Goal: Task Accomplishment & Management: Manage account settings

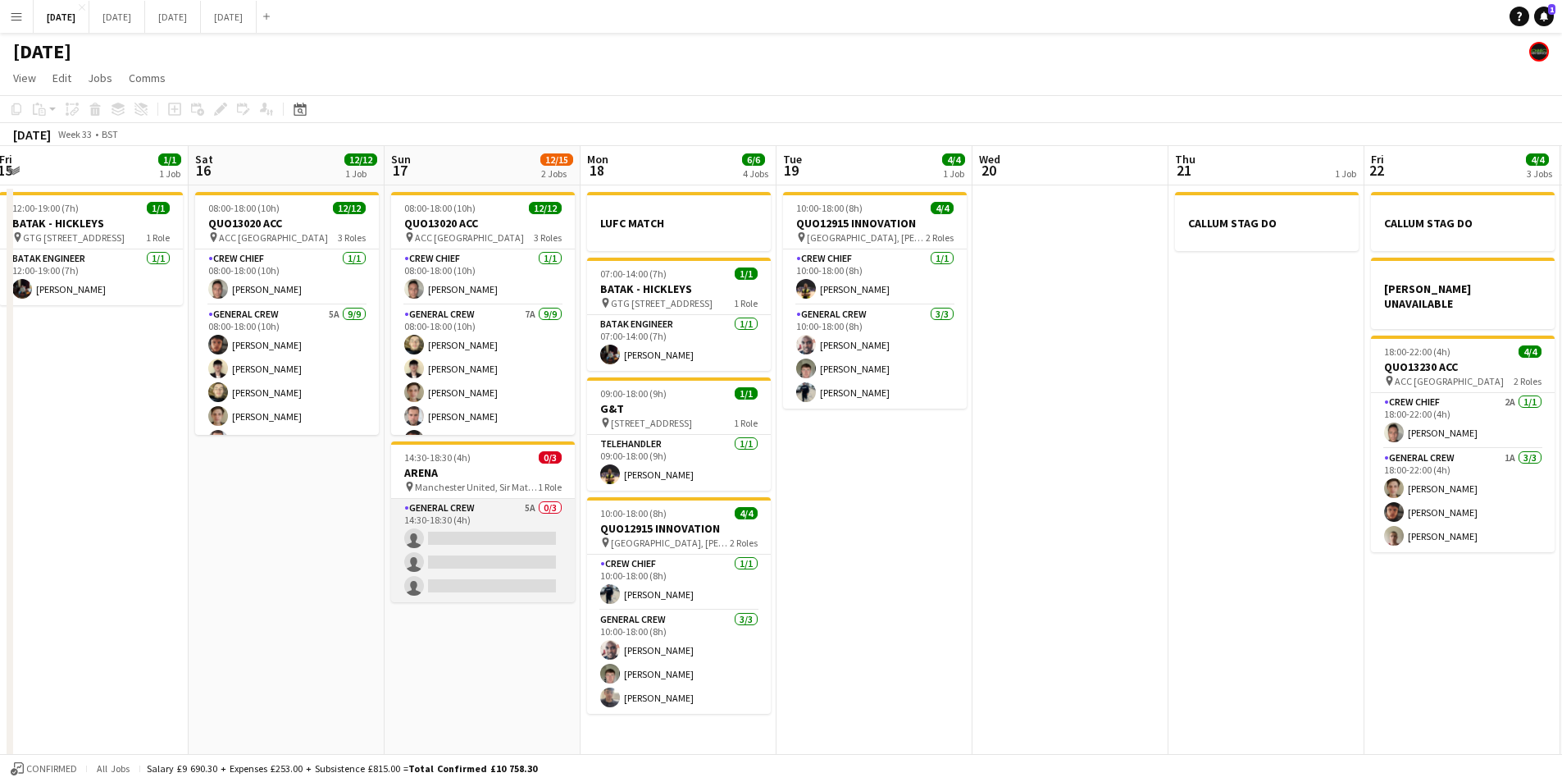
click at [493, 568] on app-card-role "General Crew 5A 0/3 14:30-18:30 (4h) single-neutral-actions single-neutral-acti…" at bounding box center [483, 550] width 184 height 103
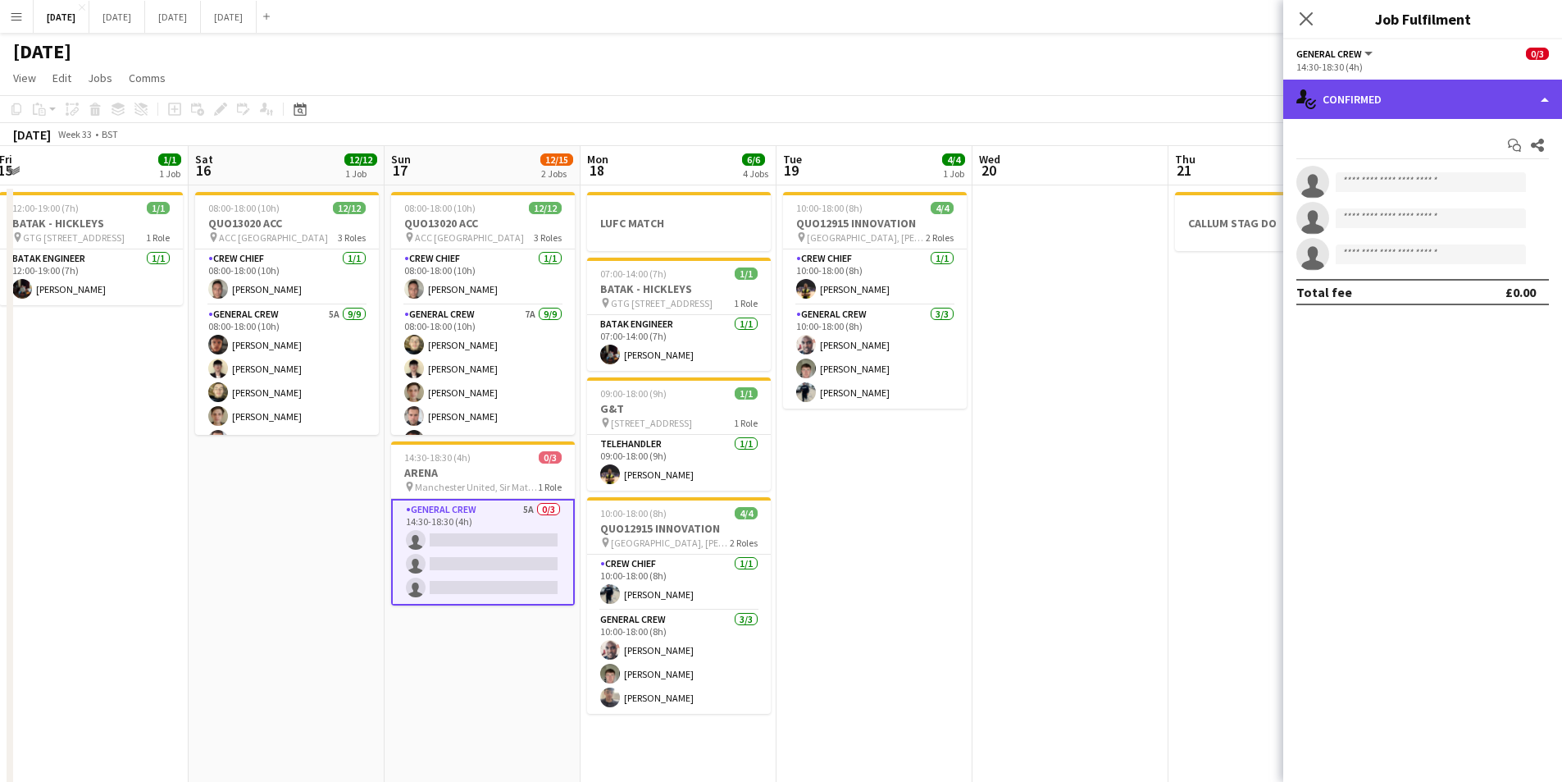
click at [1432, 100] on div "single-neutral-actions-check-2 Confirmed" at bounding box center [1423, 99] width 279 height 39
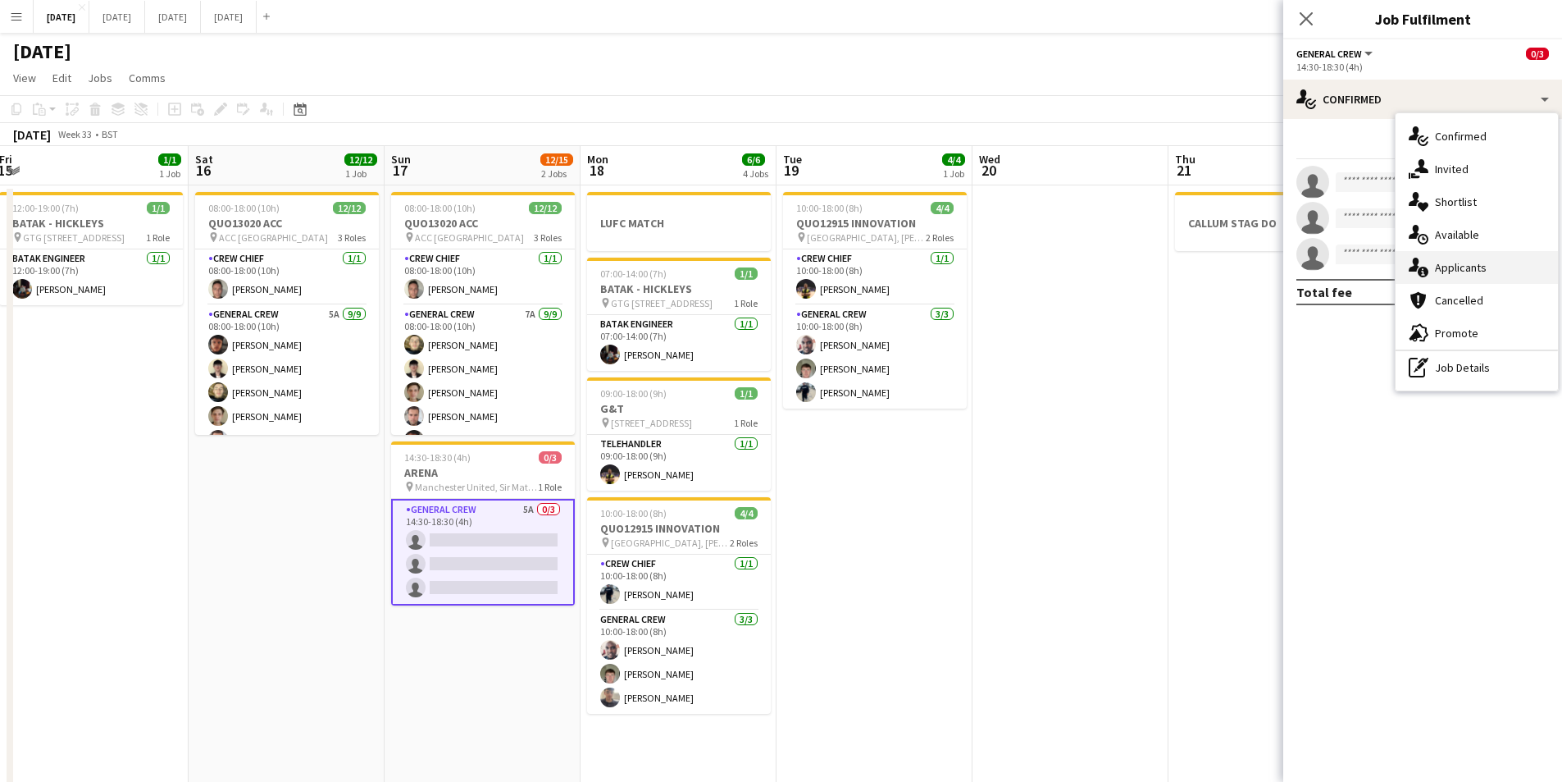
click at [1467, 268] on div "single-neutral-actions-information Applicants" at bounding box center [1477, 267] width 162 height 33
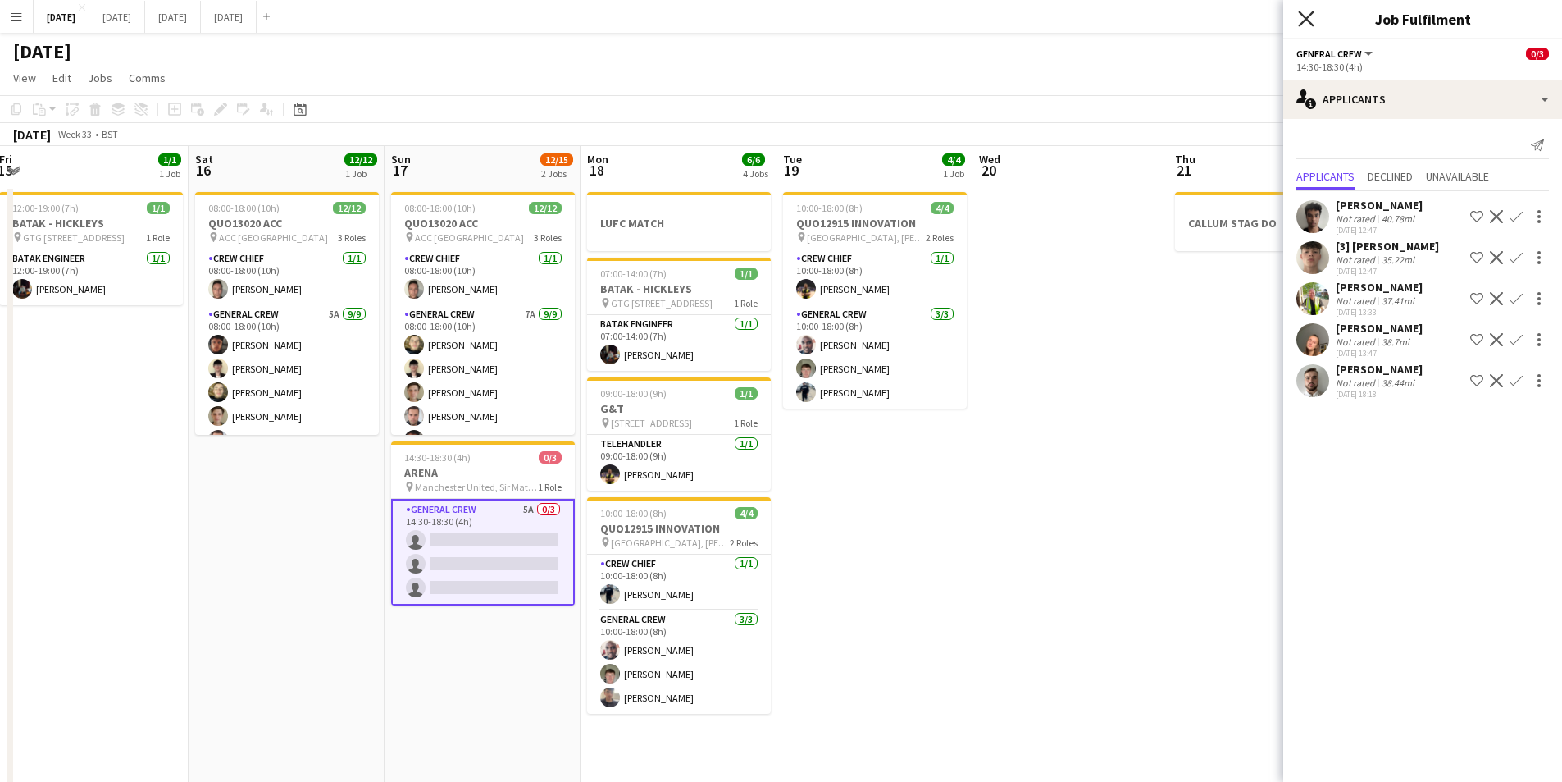
click at [1306, 18] on icon at bounding box center [1306, 19] width 16 height 16
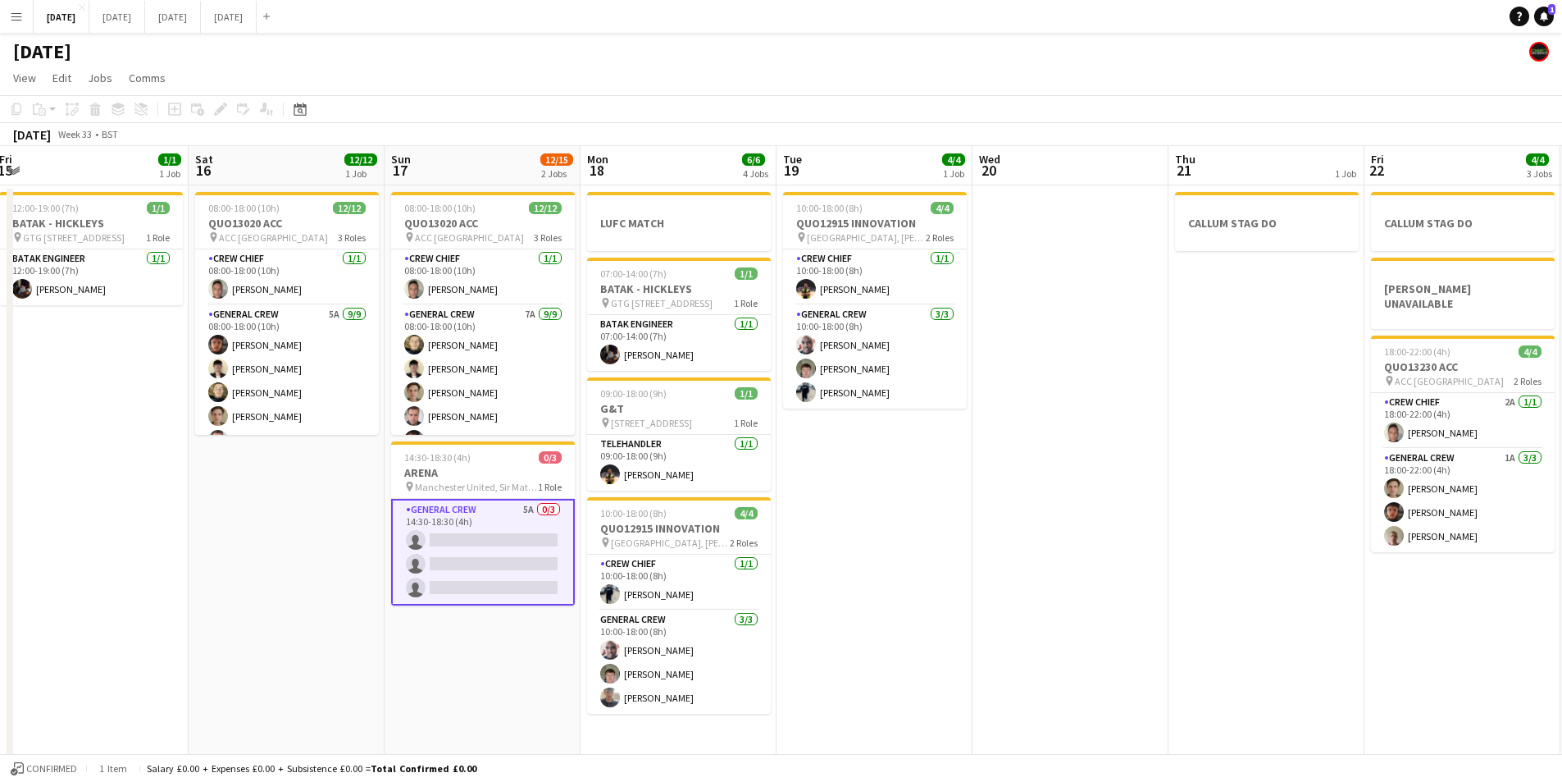
drag, startPoint x: 1206, startPoint y: 419, endPoint x: 1077, endPoint y: 435, distance: 130.5
click at [891, 412] on app-calendar-viewport "Mon 11 Tue 12 Wed 13 Thu 14 4/4 1 Job Fri 15 1/1 1 Job Sat 16 12/12 1 Job Sun 1…" at bounding box center [781, 472] width 1562 height 652
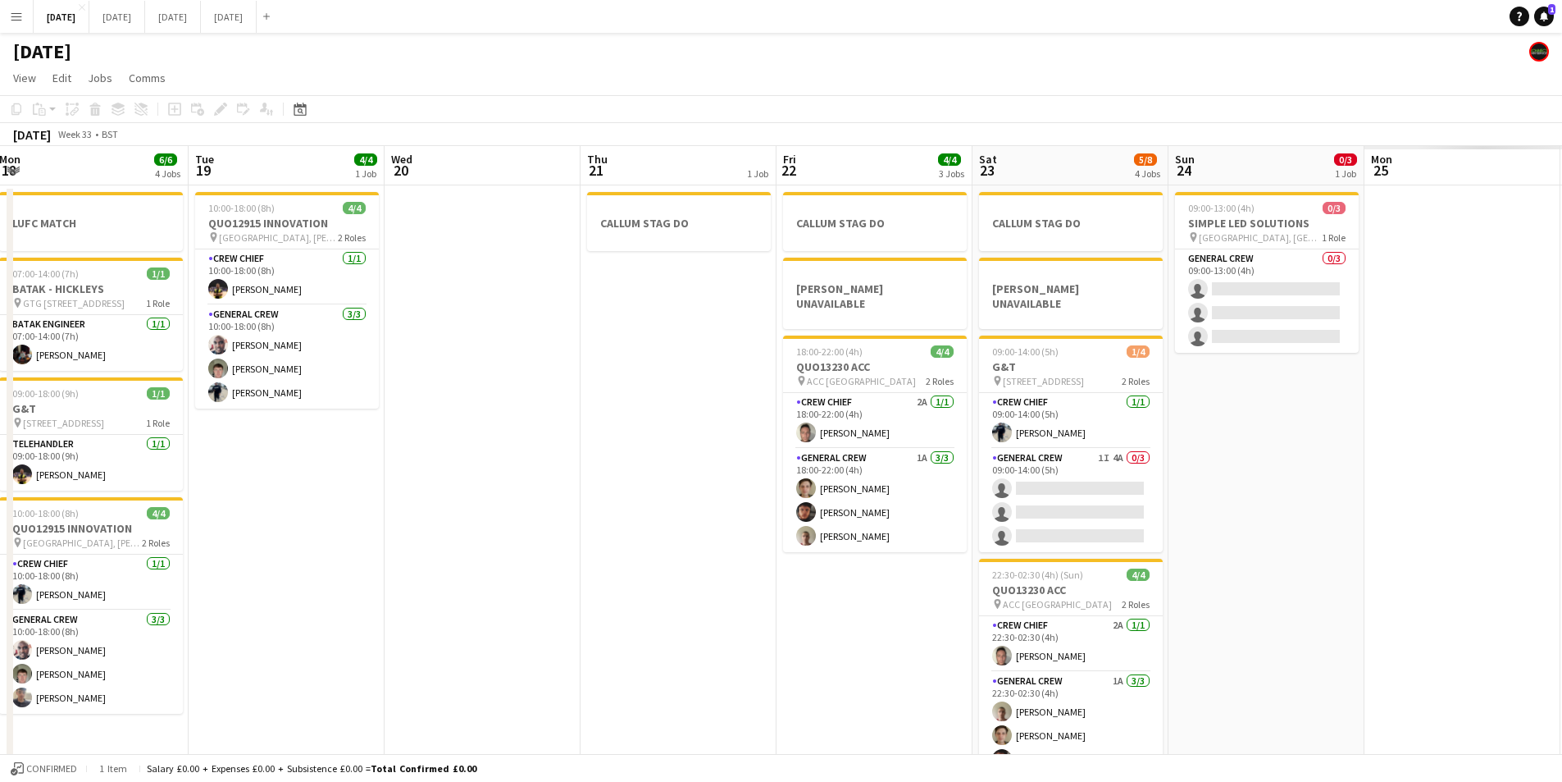
scroll to position [0, 518]
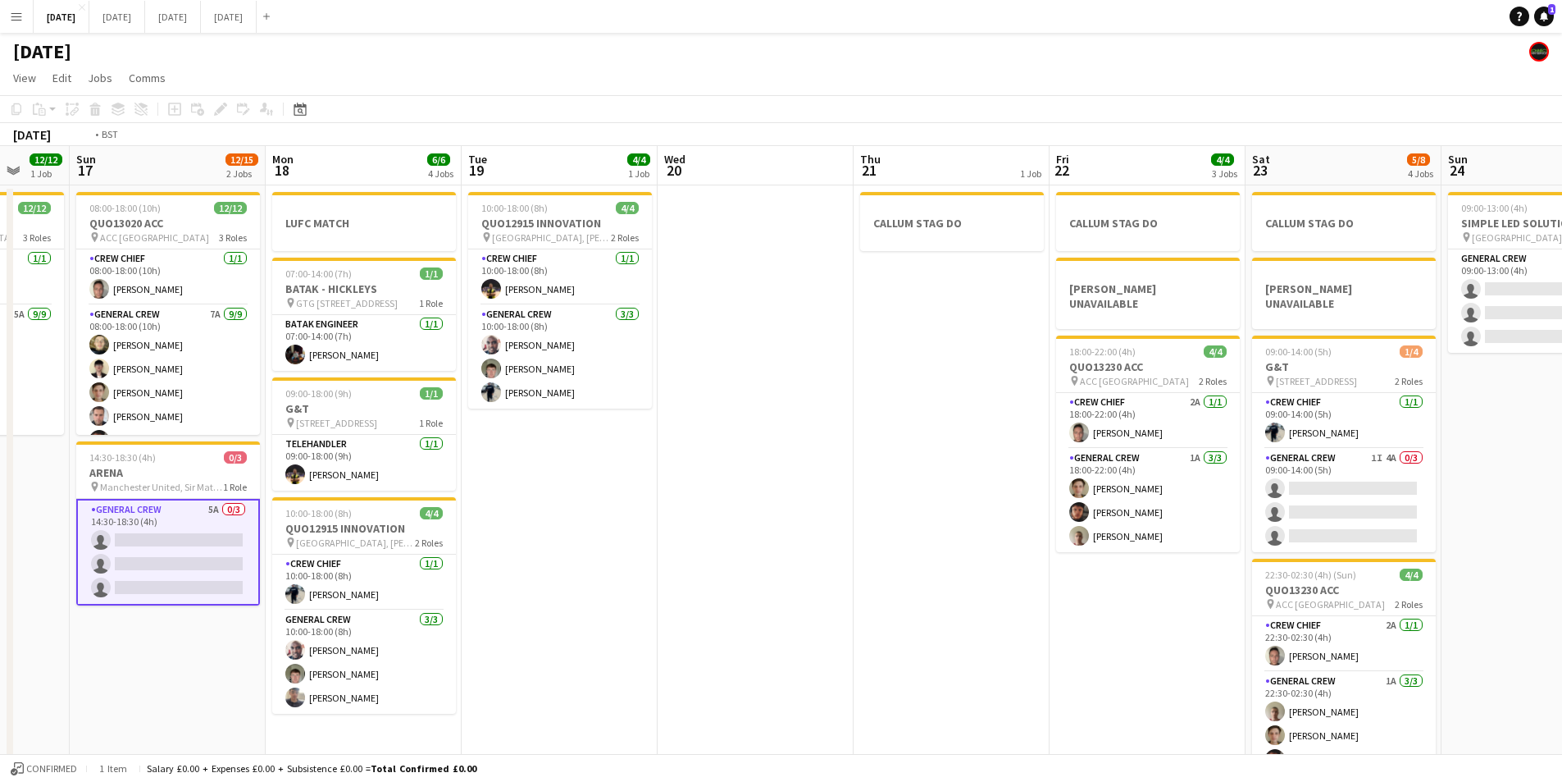
click at [628, 412] on app-calendar-viewport "Thu 14 4/4 1 Job Fri 15 1/1 1 Job Sat 16 12/12 1 Job Sun 17 12/15 2 Jobs Mon 18…" at bounding box center [781, 472] width 1562 height 652
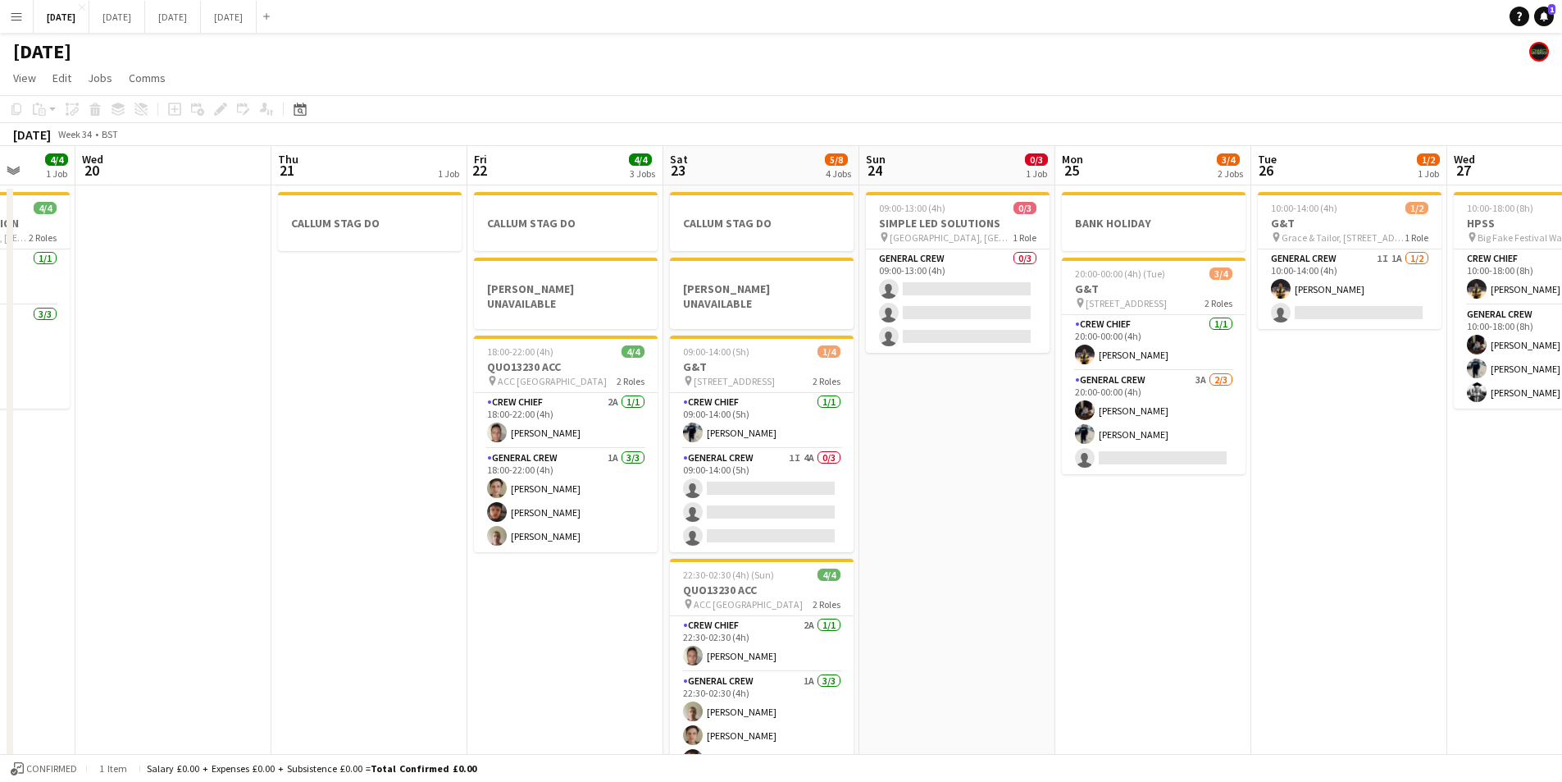
scroll to position [0, 746]
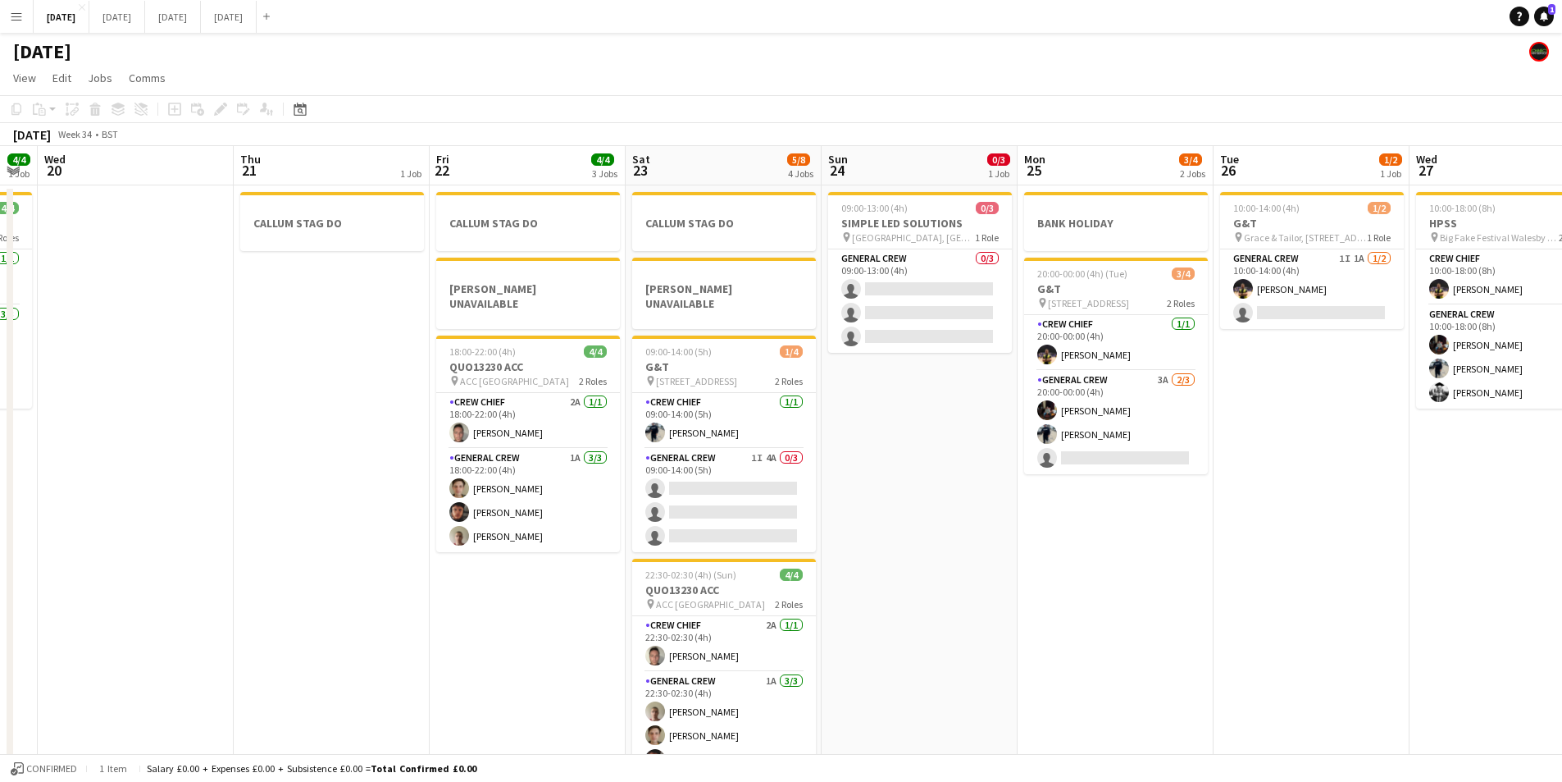
drag, startPoint x: 1194, startPoint y: 527, endPoint x: 984, endPoint y: 499, distance: 211.9
click at [984, 499] on app-calendar-viewport "Sat 16 12/12 1 Job Sun 17 12/15 2 Jobs Mon 18 6/6 4 Jobs Tue 19 4/4 1 Job Wed 2…" at bounding box center [781, 472] width 1562 height 652
click at [772, 503] on app-card-role "General Crew 1I 4A 0/3 09:00-14:00 (5h) single-neutral-actions single-neutral-a…" at bounding box center [724, 500] width 184 height 103
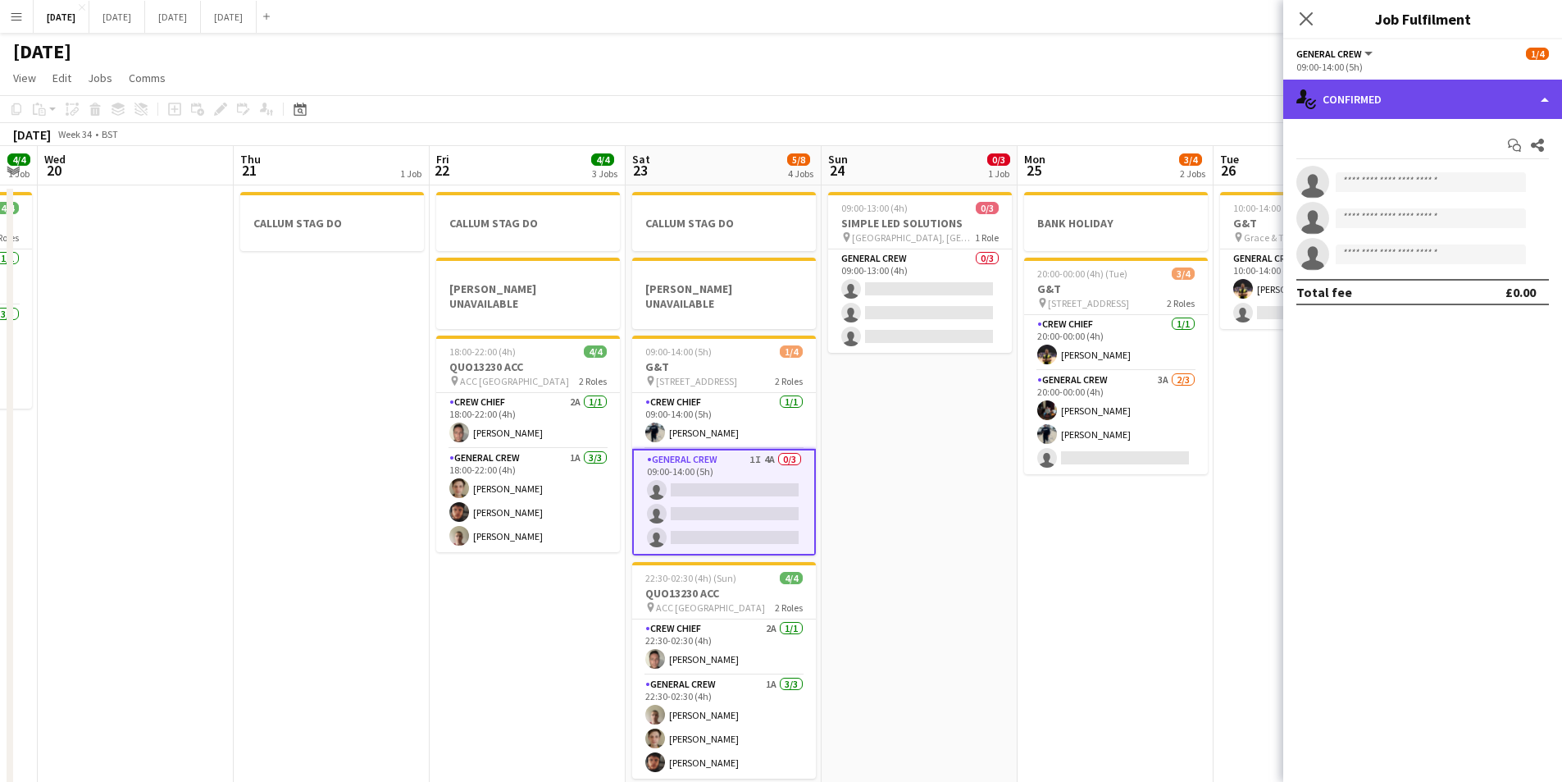
click at [1409, 96] on div "single-neutral-actions-check-2 Confirmed" at bounding box center [1423, 99] width 279 height 39
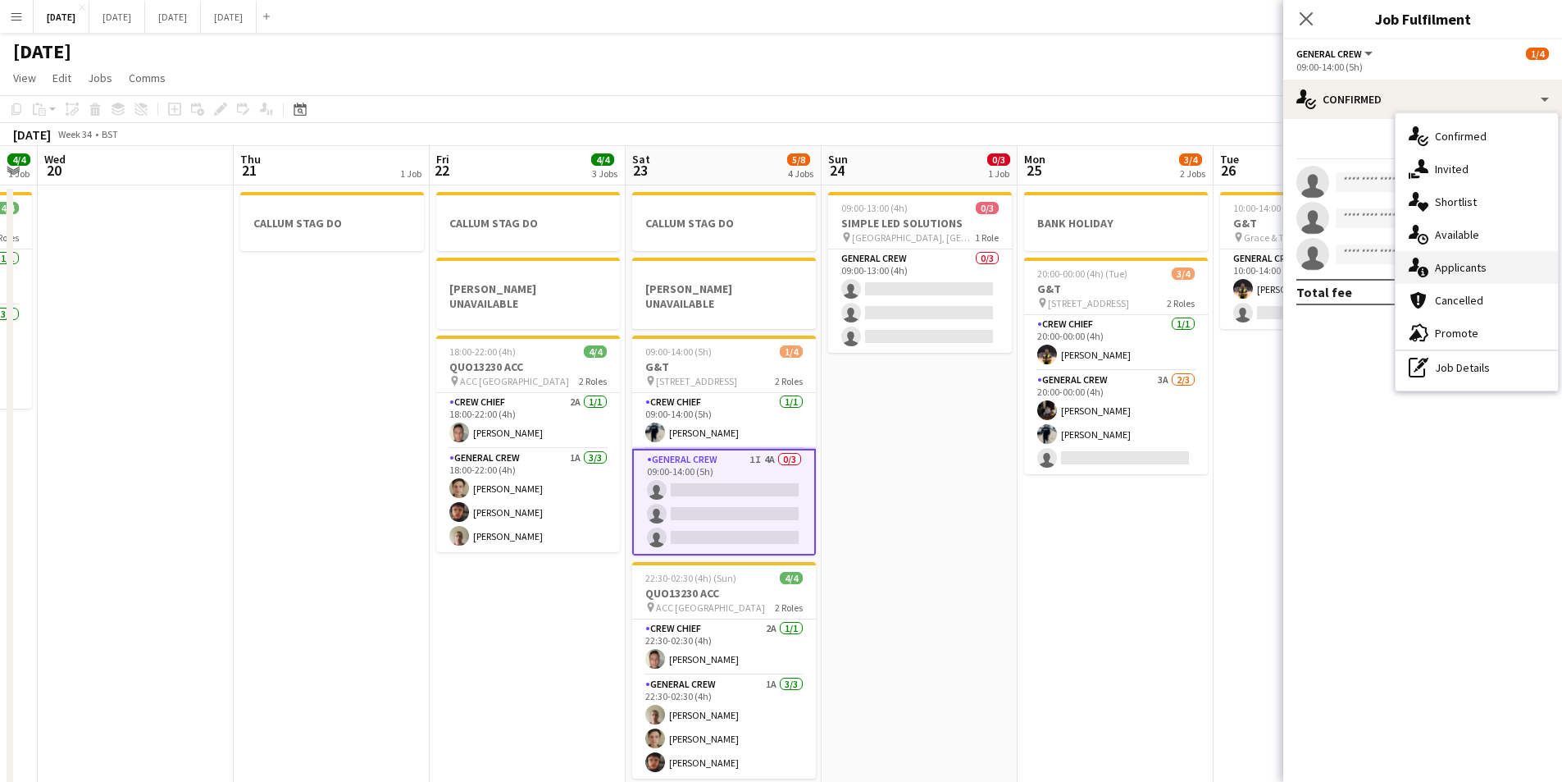
click at [1480, 259] on div "single-neutral-actions-information Applicants" at bounding box center [1477, 267] width 162 height 33
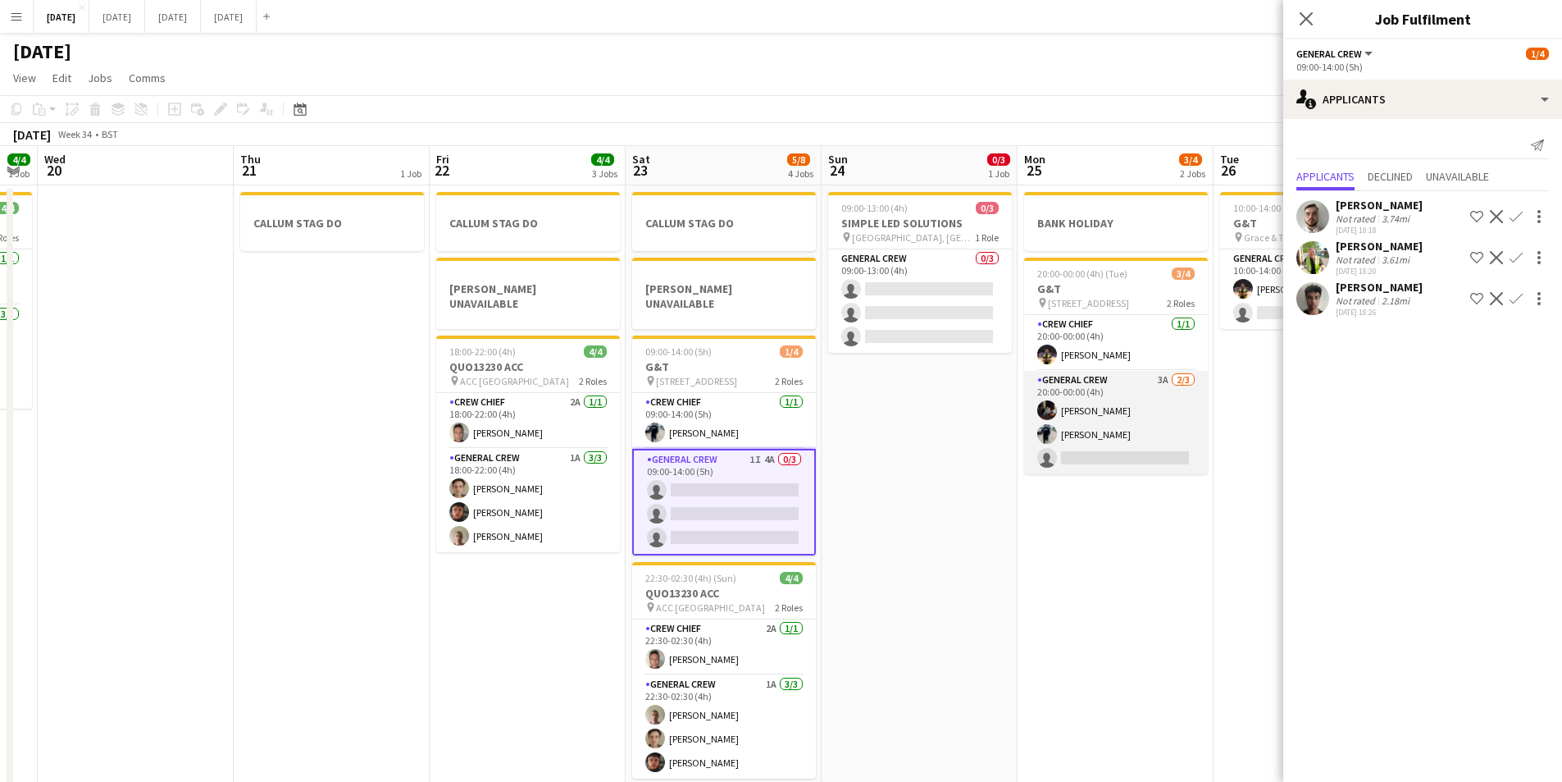
click at [1132, 438] on app-card-role "General Crew 3A [DATE] 20:00-00:00 (4h) [PERSON_NAME] [PERSON_NAME] single-neut…" at bounding box center [1116, 422] width 184 height 103
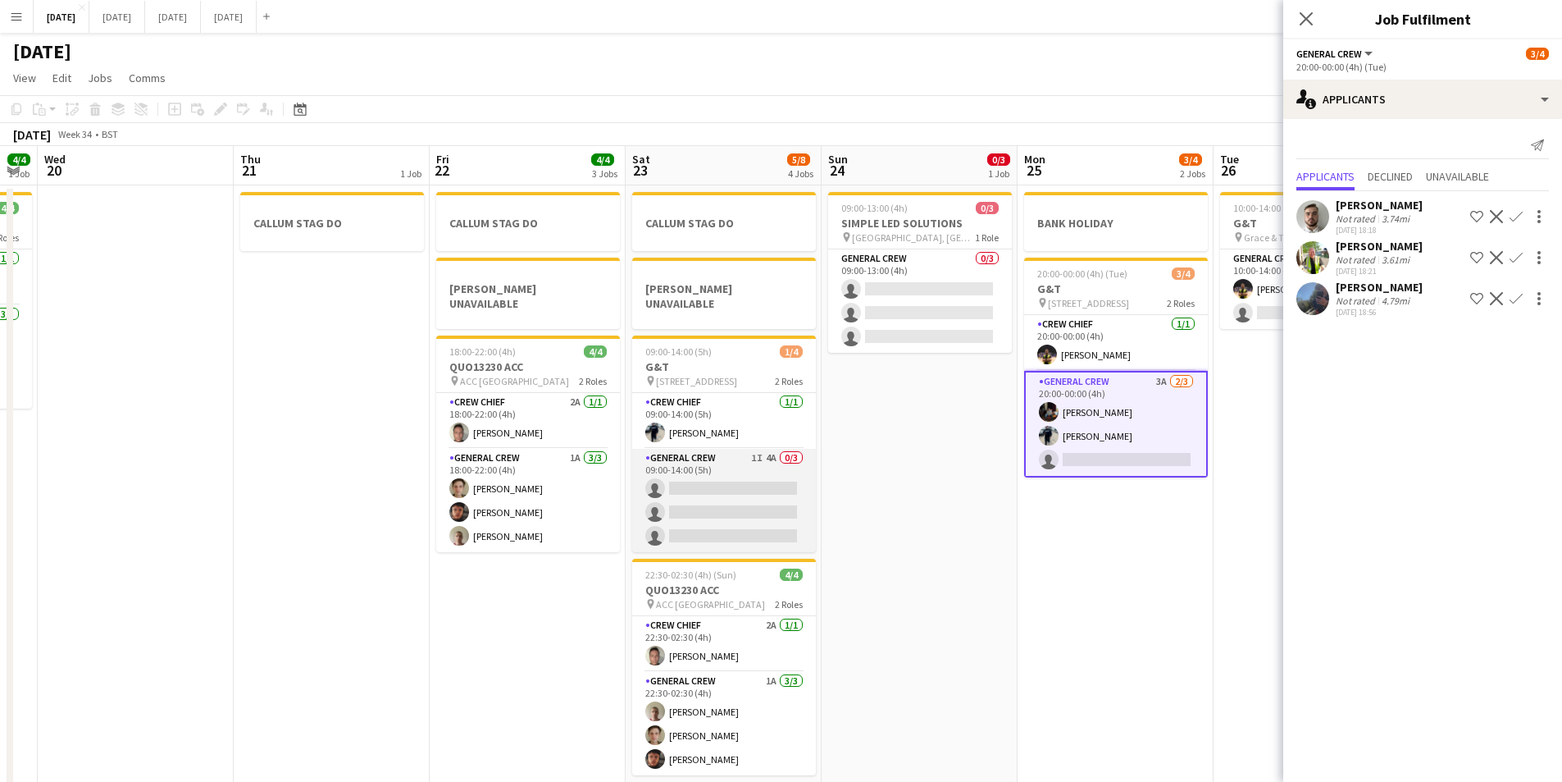
click at [755, 475] on app-card-role "General Crew 1I 4A 0/3 09:00-14:00 (5h) single-neutral-actions single-neutral-a…" at bounding box center [724, 500] width 184 height 103
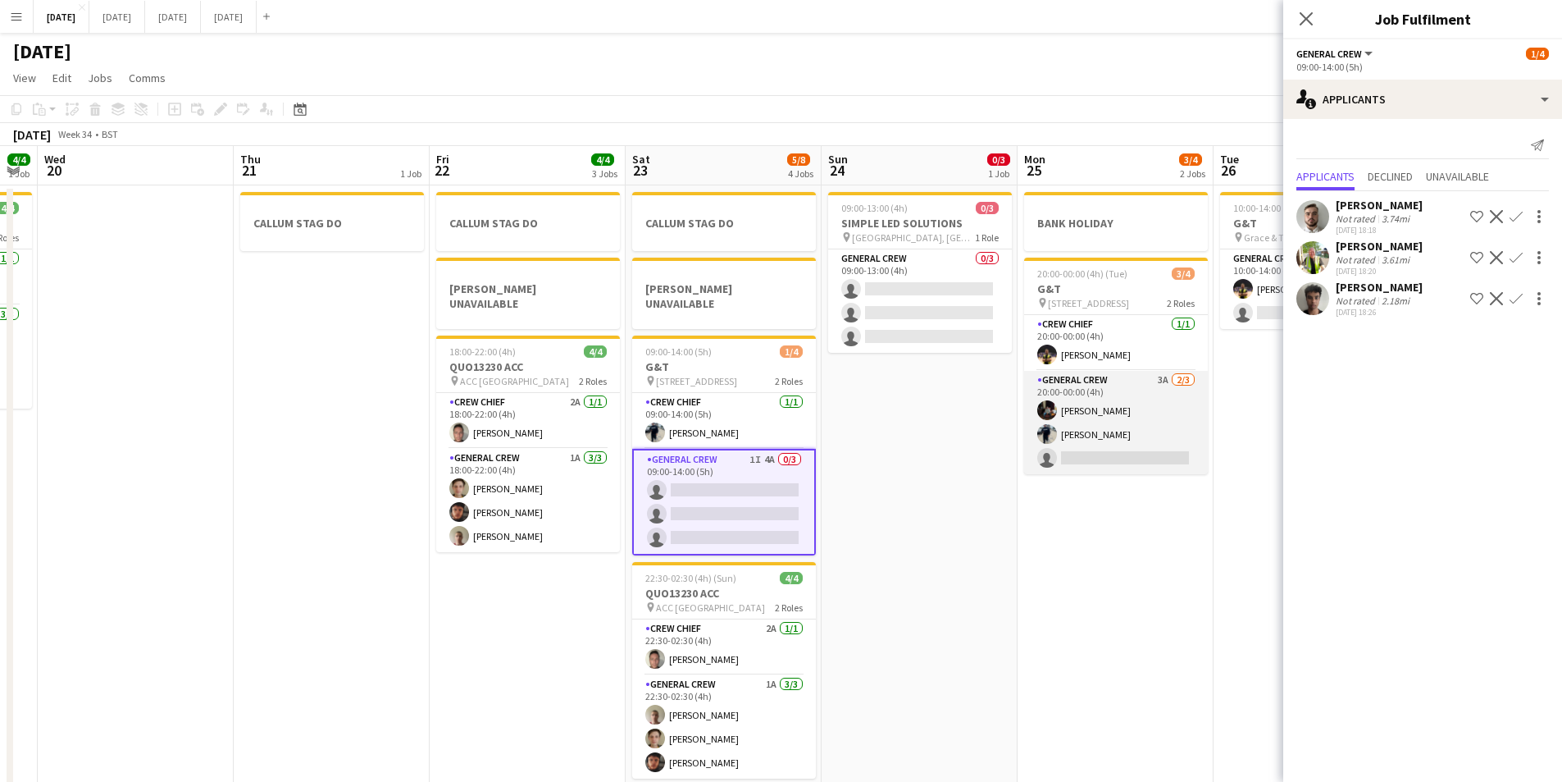
click at [1122, 437] on app-card-role "General Crew 3A [DATE] 20:00-00:00 (4h) [PERSON_NAME] [PERSON_NAME] single-neut…" at bounding box center [1116, 422] width 184 height 103
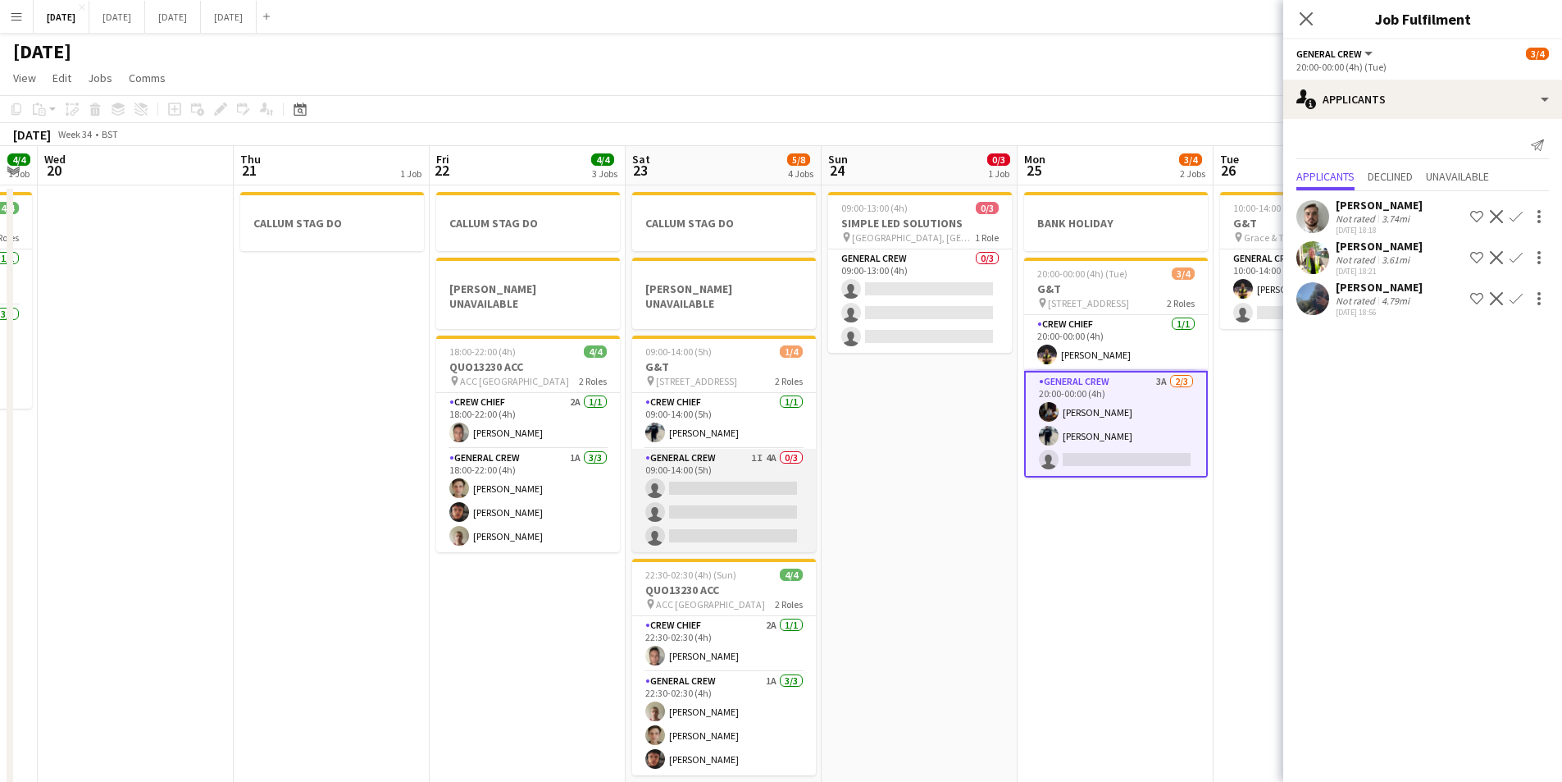
click at [750, 482] on app-card-role "General Crew 1I 4A 0/3 09:00-14:00 (5h) single-neutral-actions single-neutral-a…" at bounding box center [724, 500] width 184 height 103
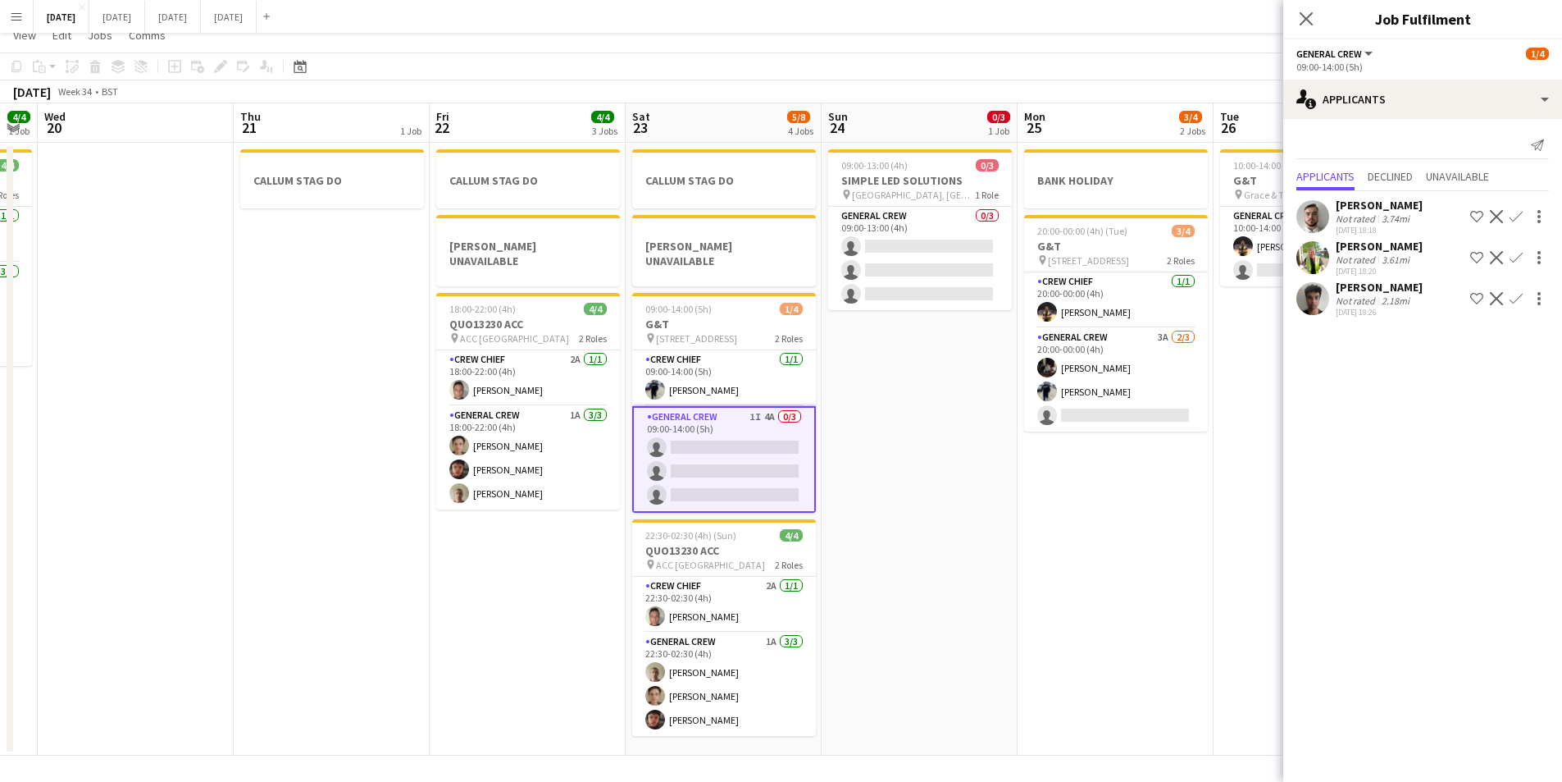
scroll to position [0, 0]
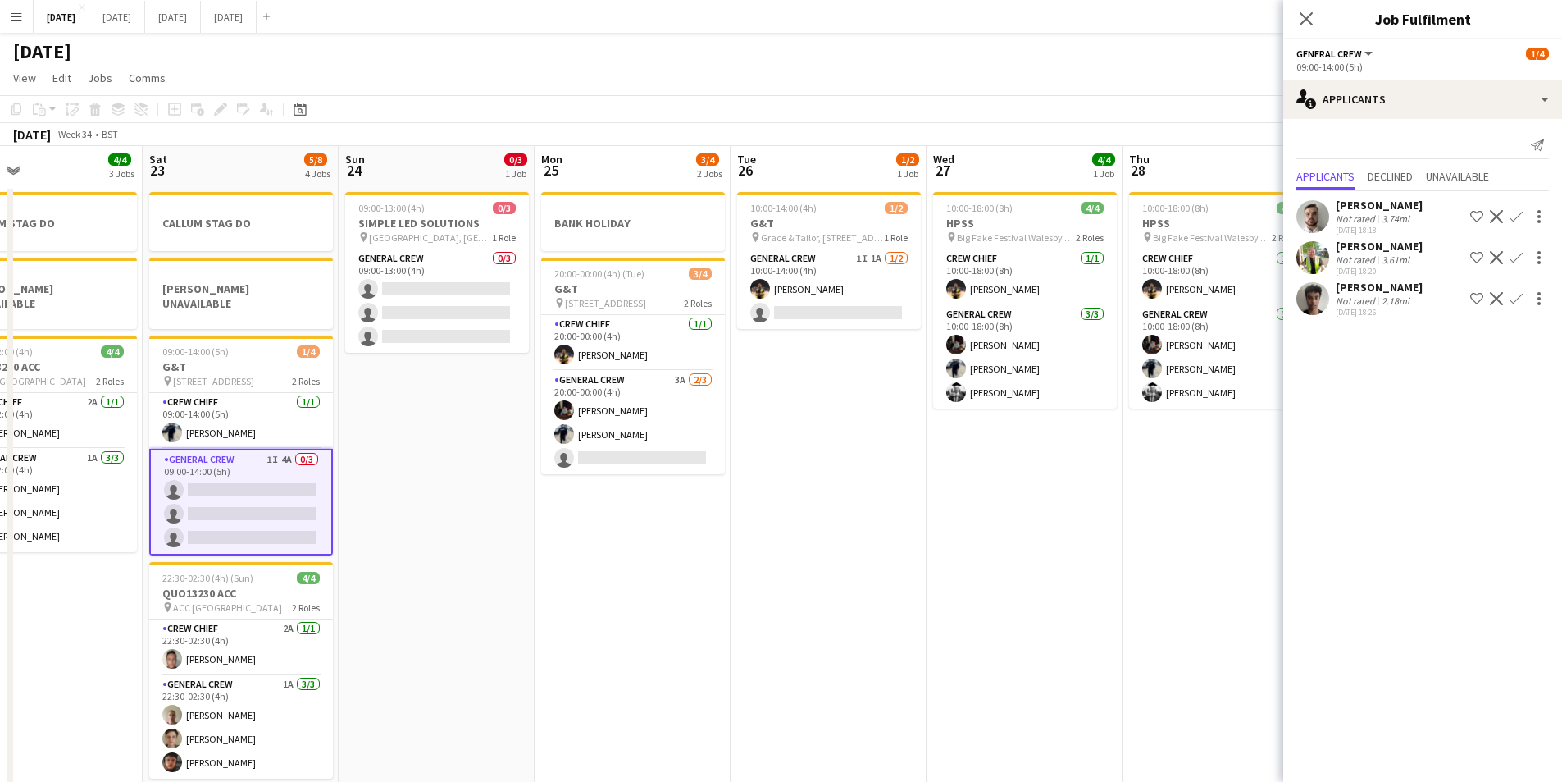
drag, startPoint x: 1138, startPoint y: 556, endPoint x: 1027, endPoint y: 544, distance: 112.2
click at [1027, 544] on app-calendar-viewport "Mon 18 6/6 4 Jobs Tue 19 4/4 1 Job Wed 20 Thu 21 1 Job Fri 22 4/4 3 Jobs Sat 23…" at bounding box center [781, 472] width 1562 height 652
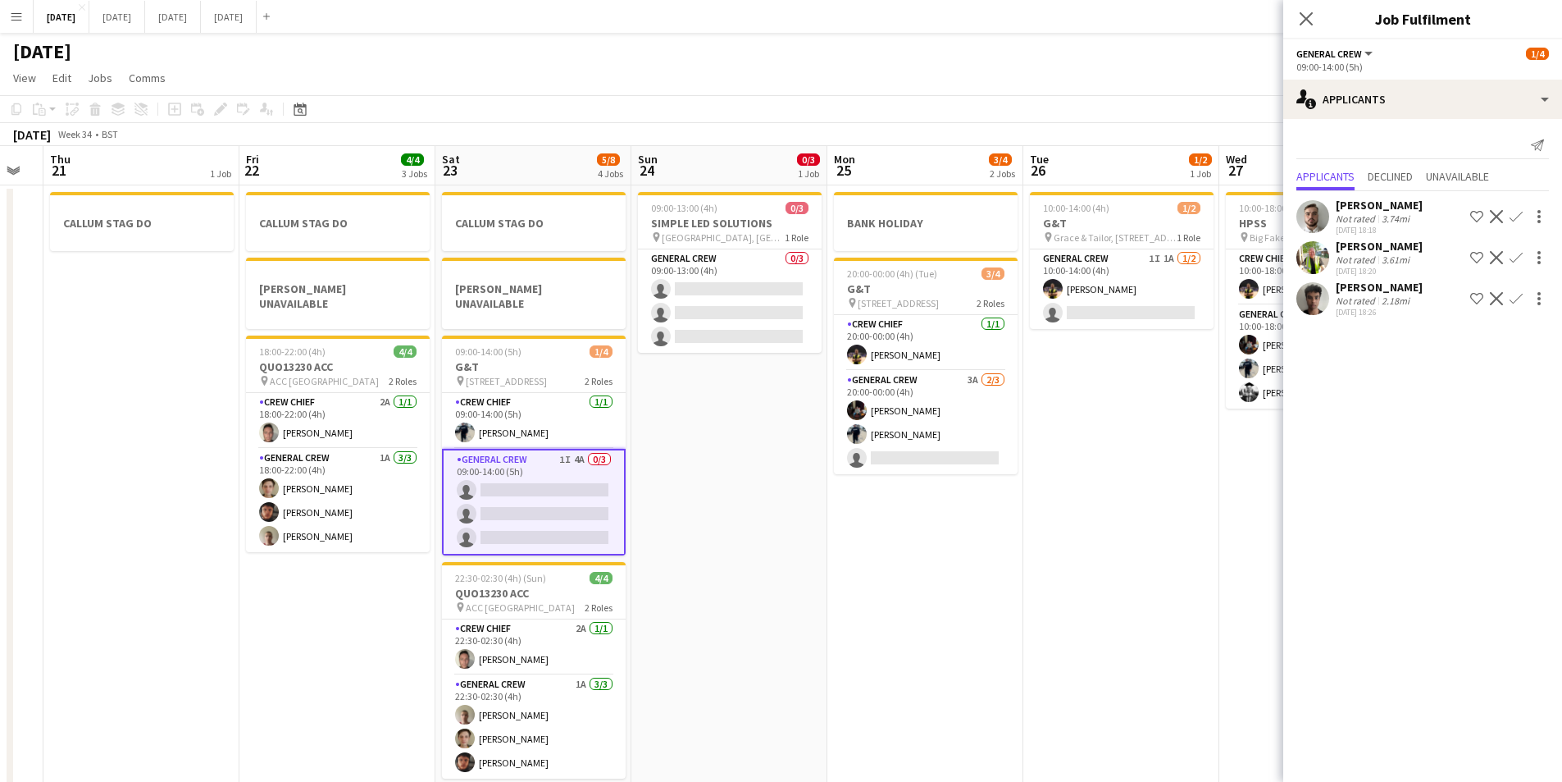
scroll to position [0, 568]
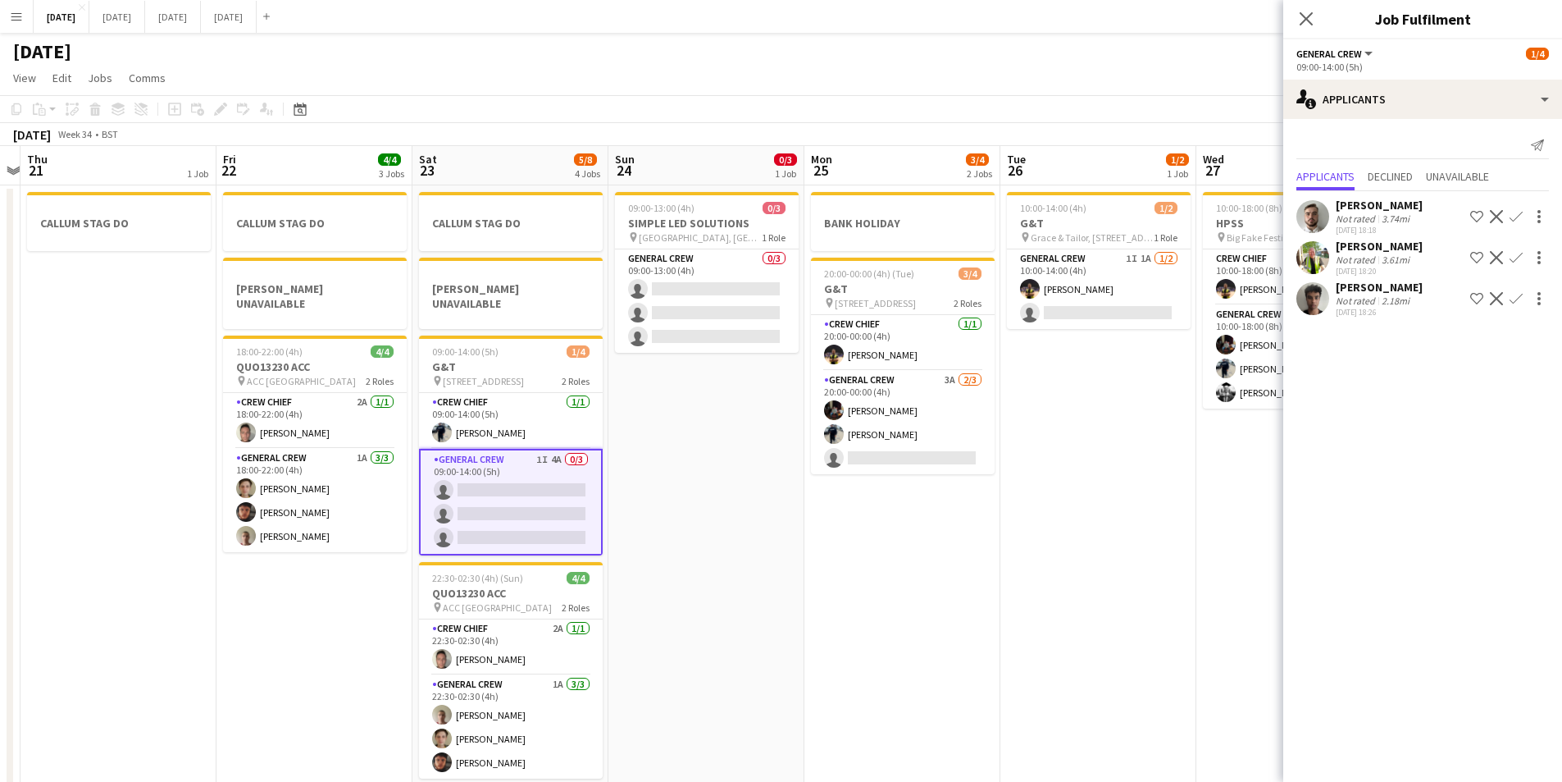
drag, startPoint x: 1037, startPoint y: 531, endPoint x: 935, endPoint y: 525, distance: 101.9
click at [935, 525] on app-calendar-viewport "Mon 18 6/6 4 Jobs Tue 19 4/4 1 Job Wed 20 Thu 21 1 Job Fri 22 4/4 3 Jobs Sat 23…" at bounding box center [781, 472] width 1562 height 652
click at [1093, 304] on app-card-role "General Crew 1I 1A [DATE] 10:00-14:00 (4h) [PERSON_NAME] single-neutral-actions" at bounding box center [1099, 289] width 184 height 80
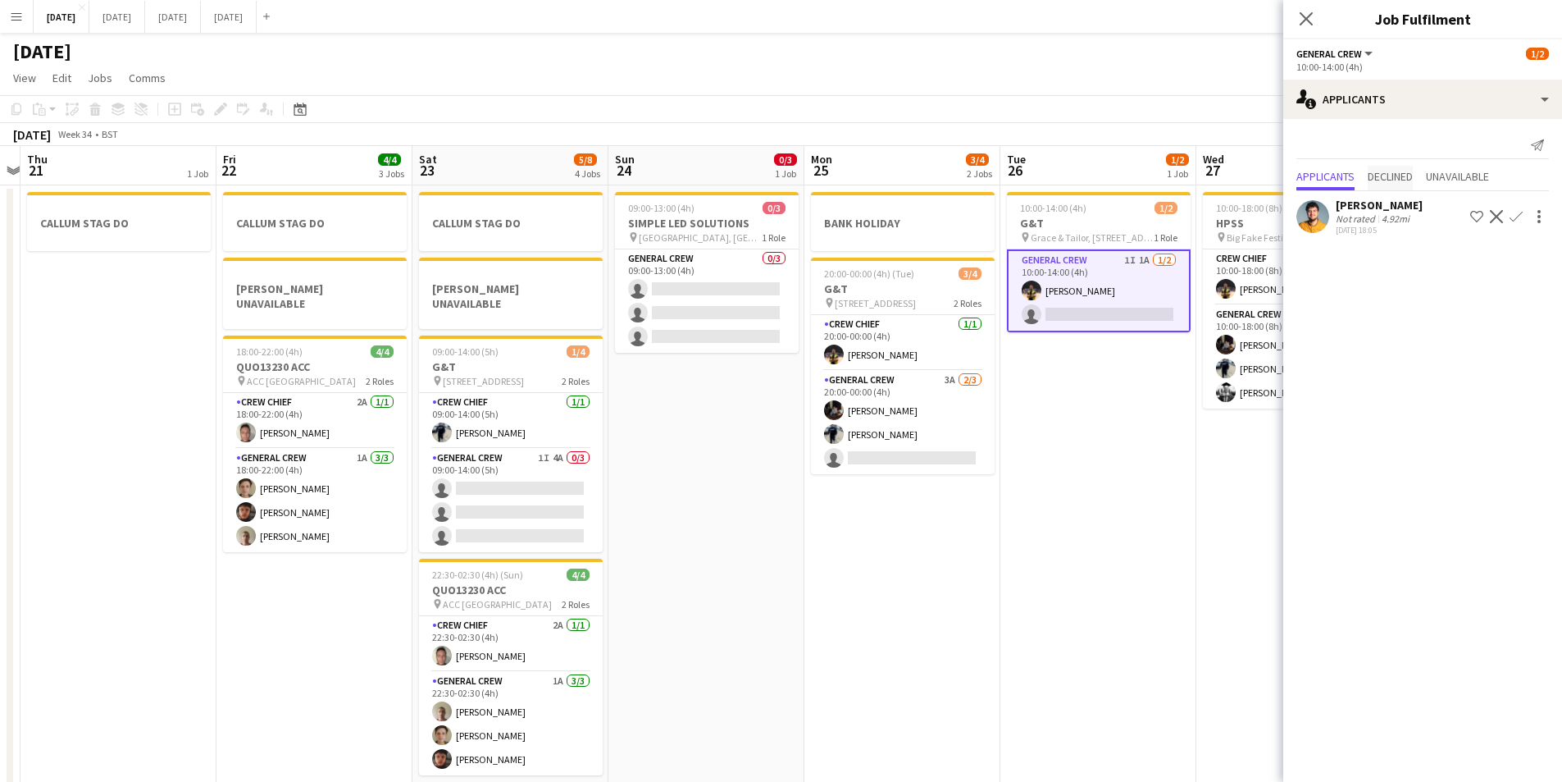
click at [1397, 180] on span "Declined" at bounding box center [1390, 176] width 45 height 11
click at [1475, 132] on span "Unavailable" at bounding box center [1457, 144] width 63 height 25
click at [1334, 143] on span "Applicants" at bounding box center [1326, 142] width 58 height 11
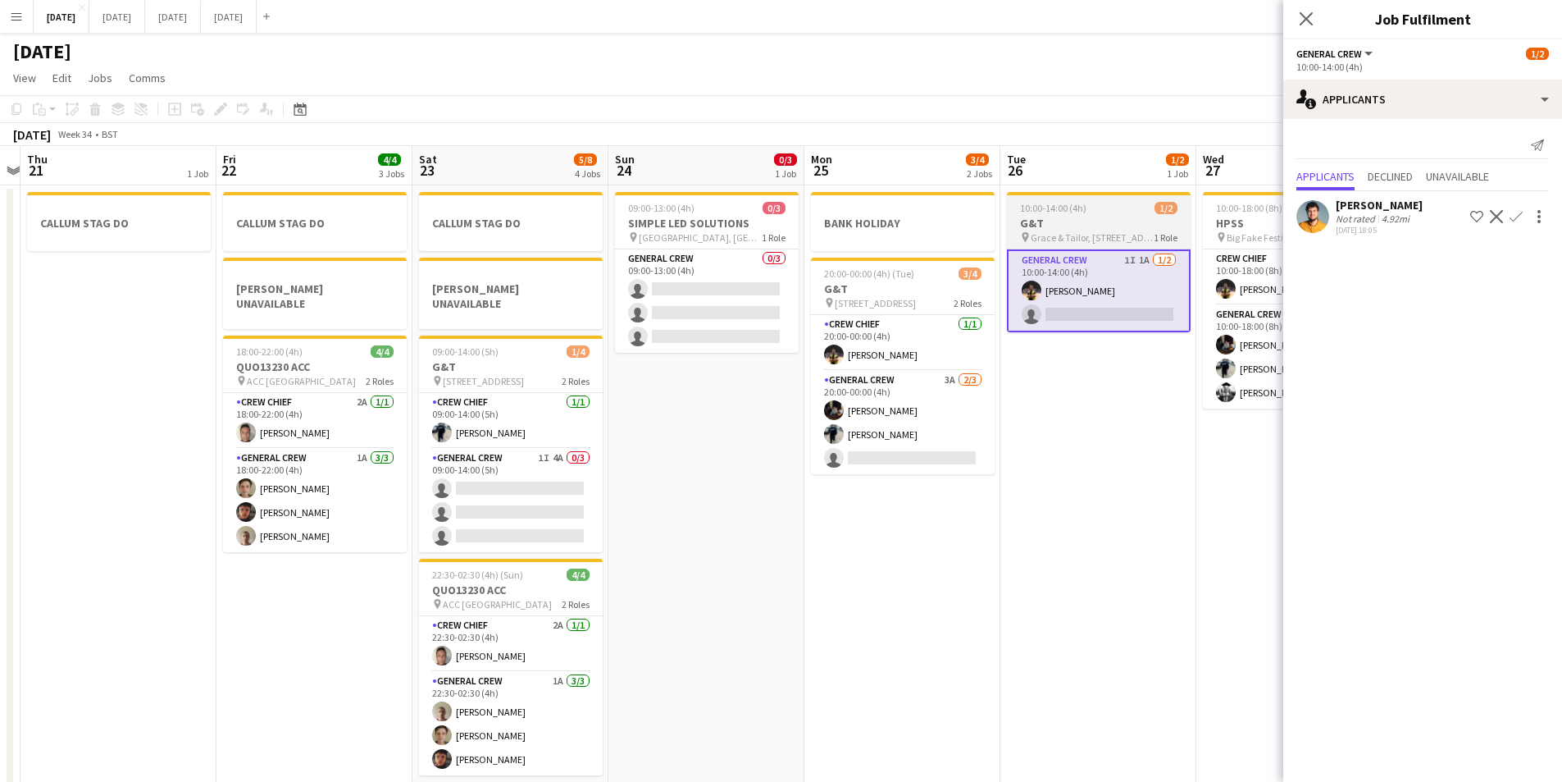
click at [1098, 221] on h3 "G&T" at bounding box center [1099, 223] width 184 height 15
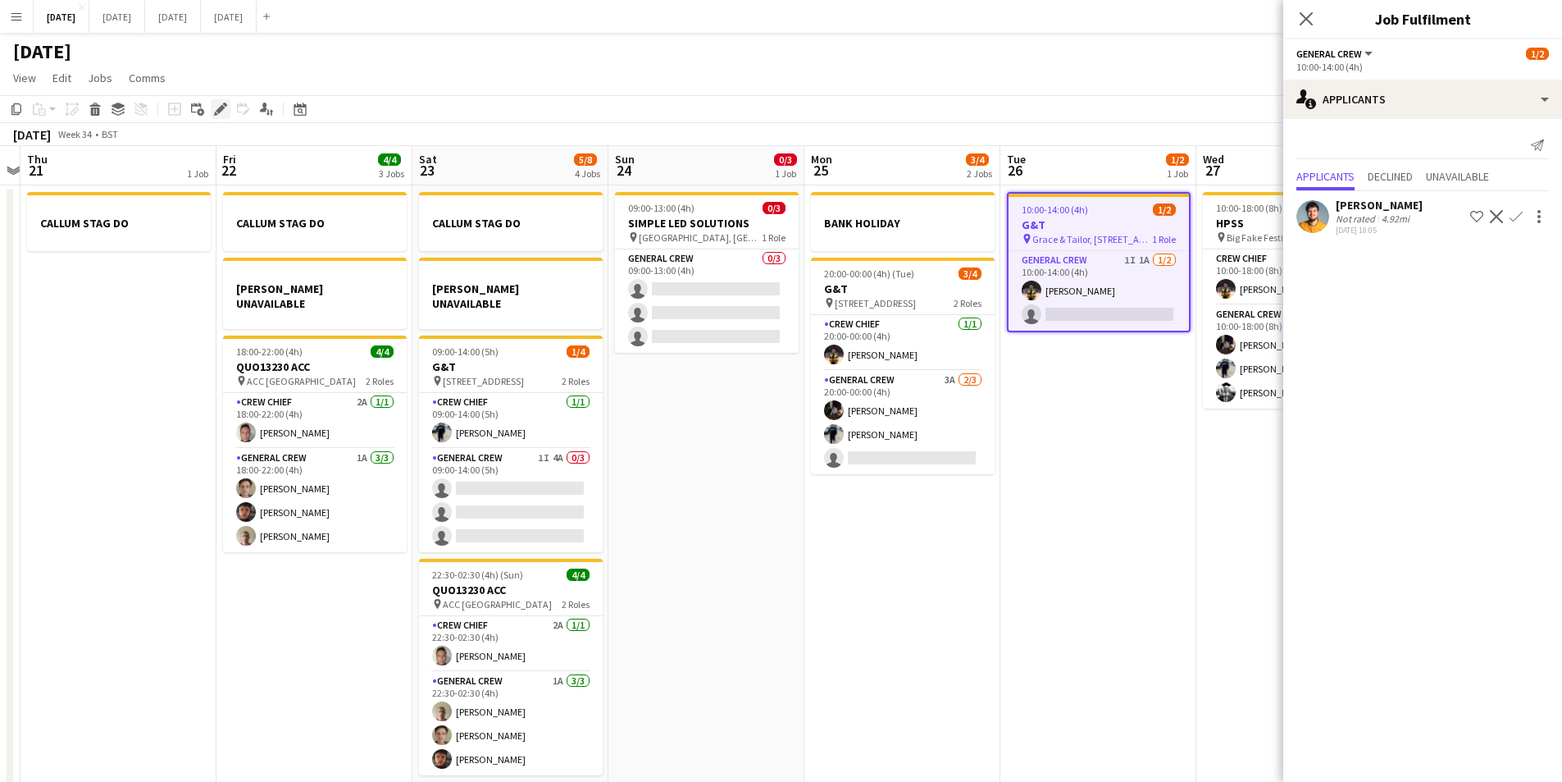
click at [211, 107] on div "Edit" at bounding box center [221, 109] width 20 height 20
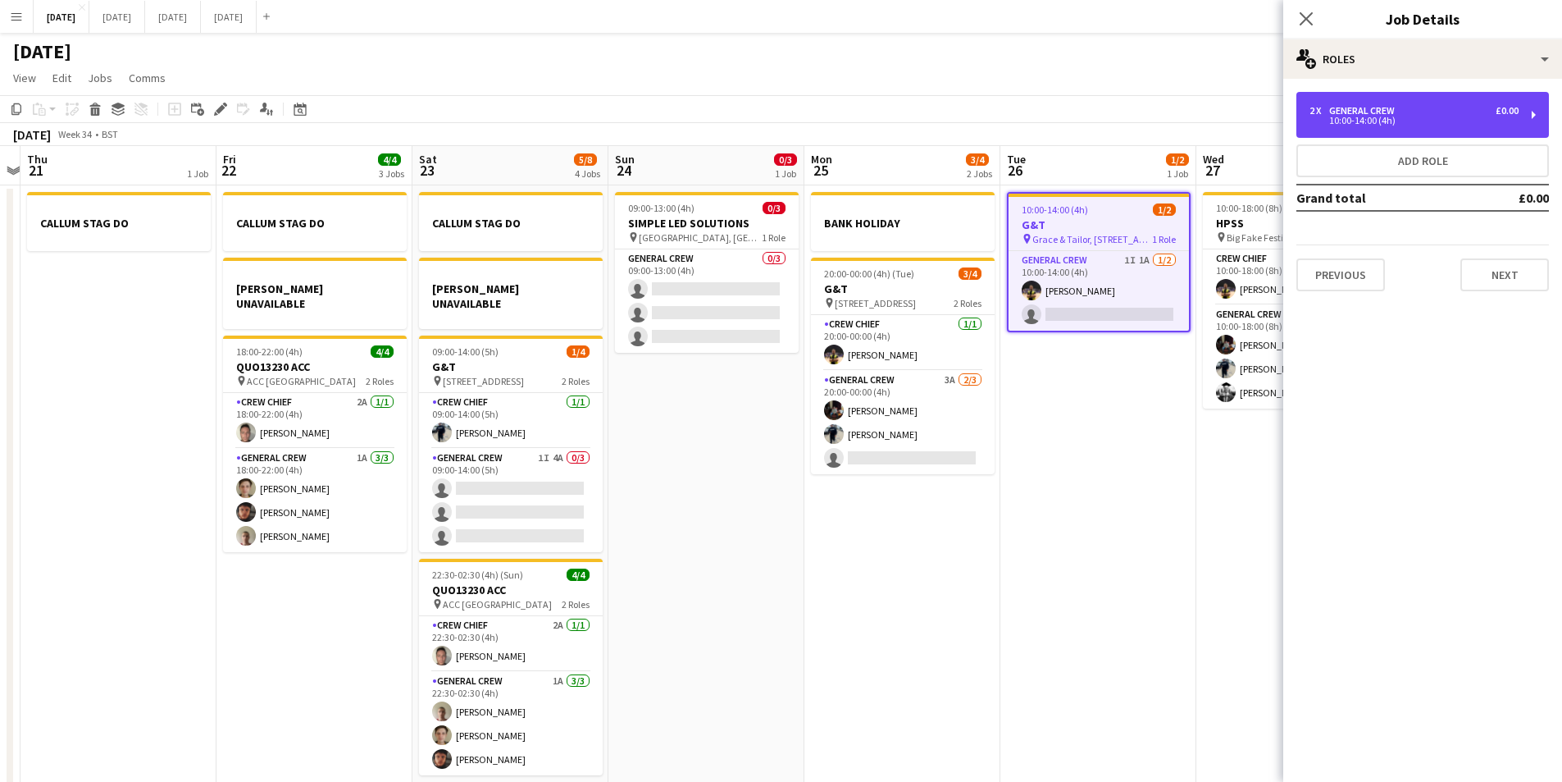
click at [1389, 130] on div "2 x General Crew £0.00 10:00-14:00 (4h)" at bounding box center [1423, 115] width 253 height 46
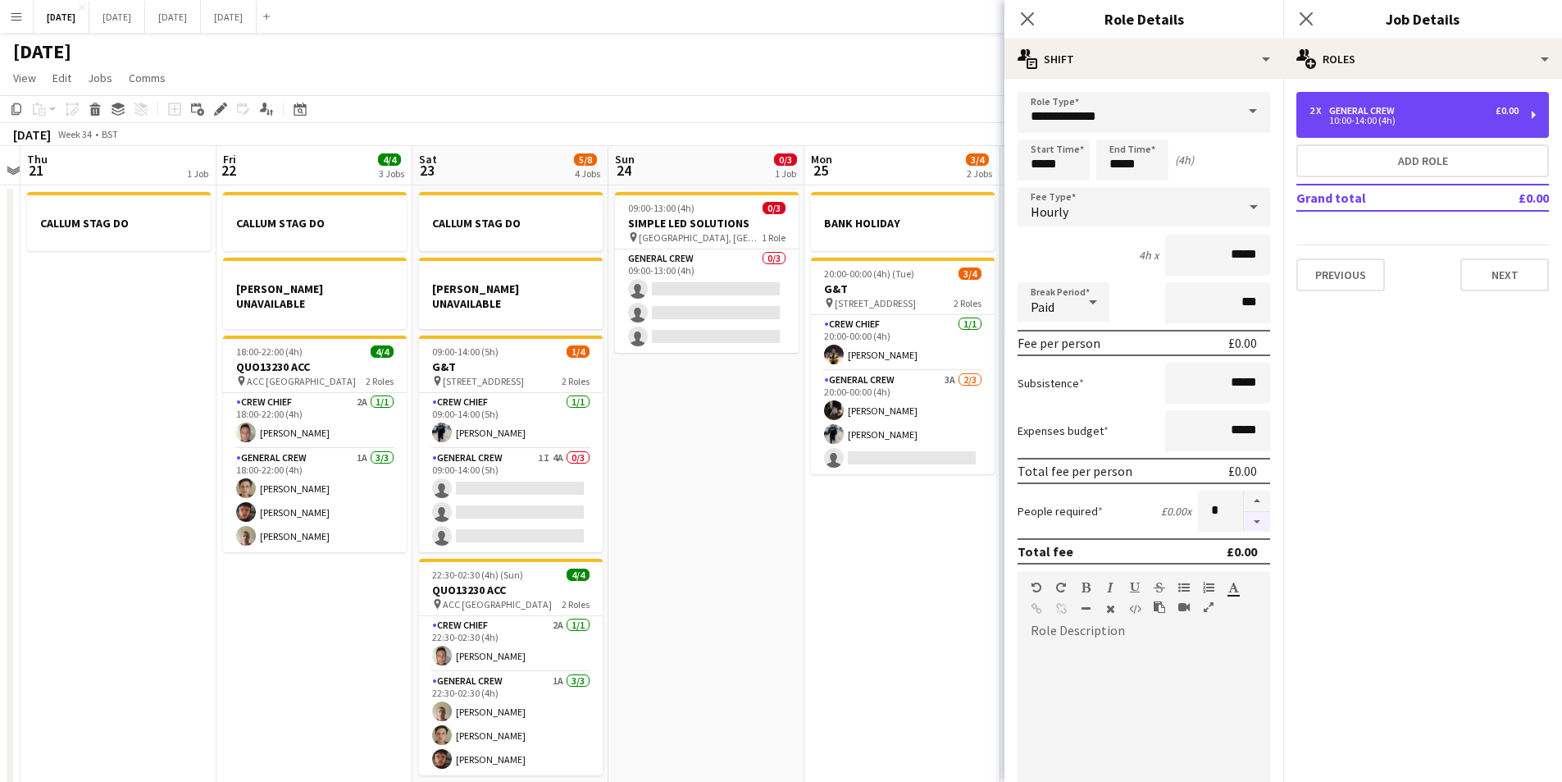
scroll to position [245, 0]
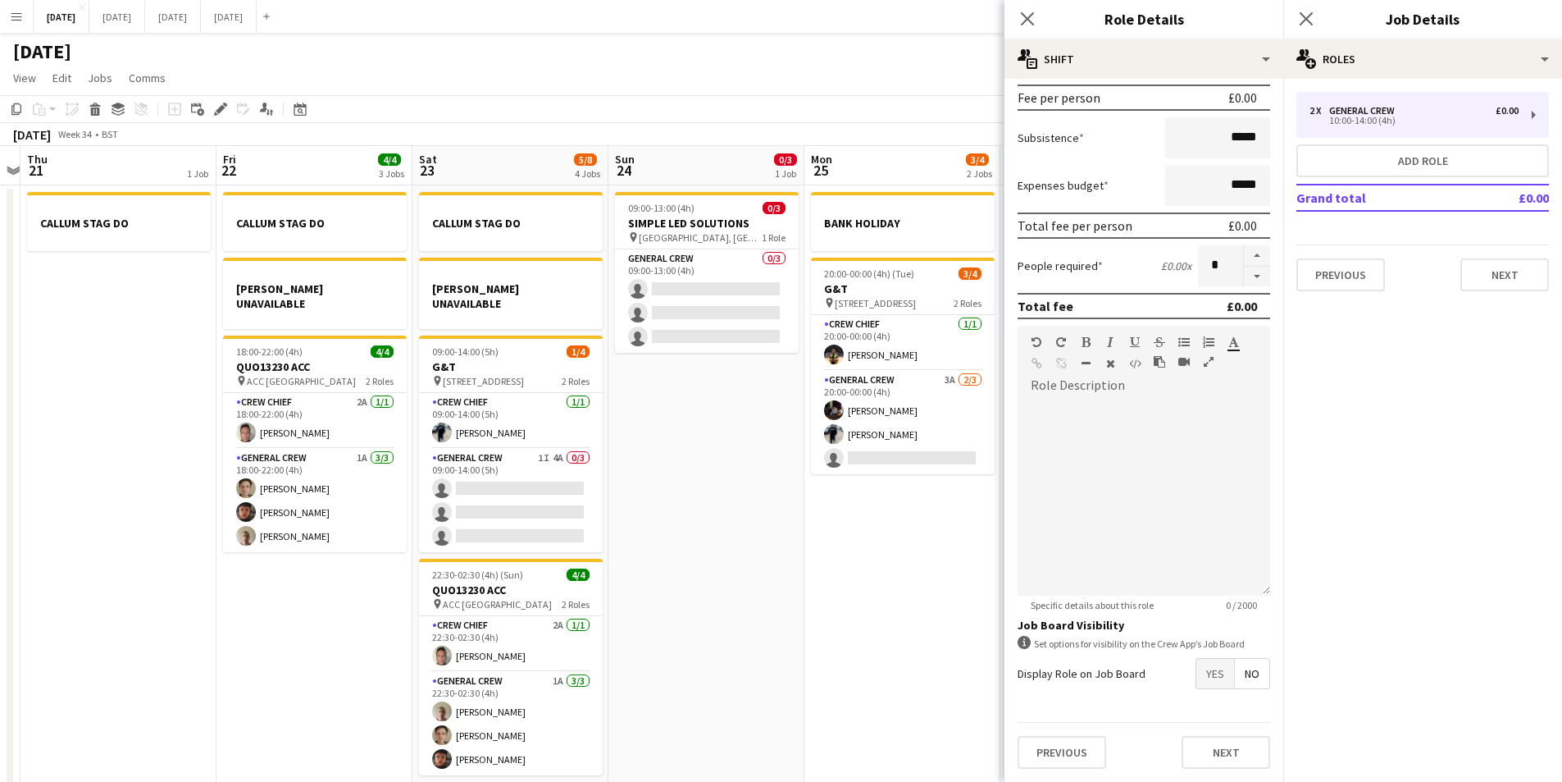
click at [1205, 663] on span "Yes" at bounding box center [1216, 674] width 38 height 30
drag, startPoint x: 1022, startPoint y: 18, endPoint x: 1317, endPoint y: 19, distance: 295.2
click at [1026, 18] on icon "Close pop-in" at bounding box center [1027, 18] width 13 height 13
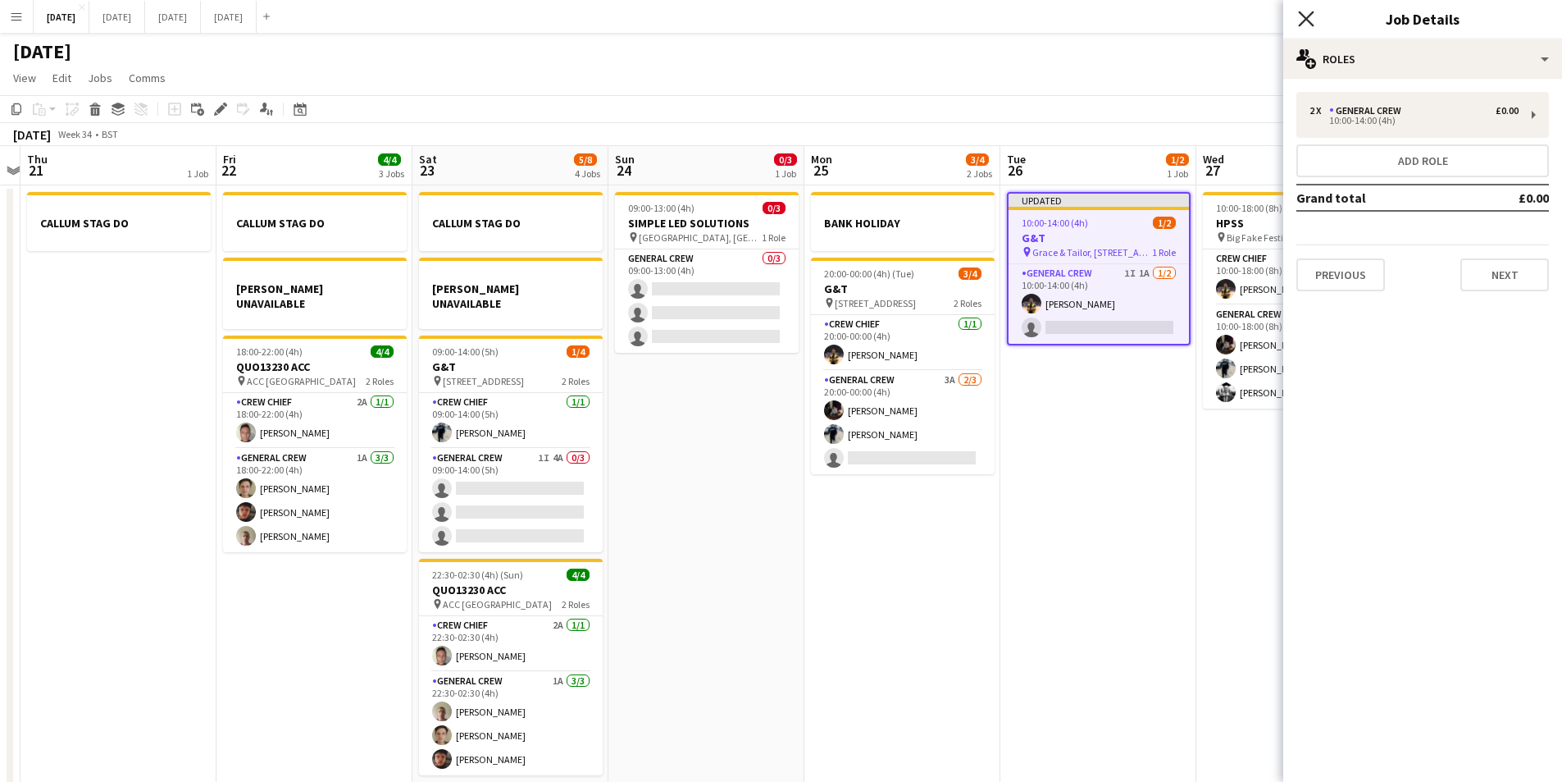
click at [1306, 15] on icon "Close pop-in" at bounding box center [1306, 19] width 16 height 16
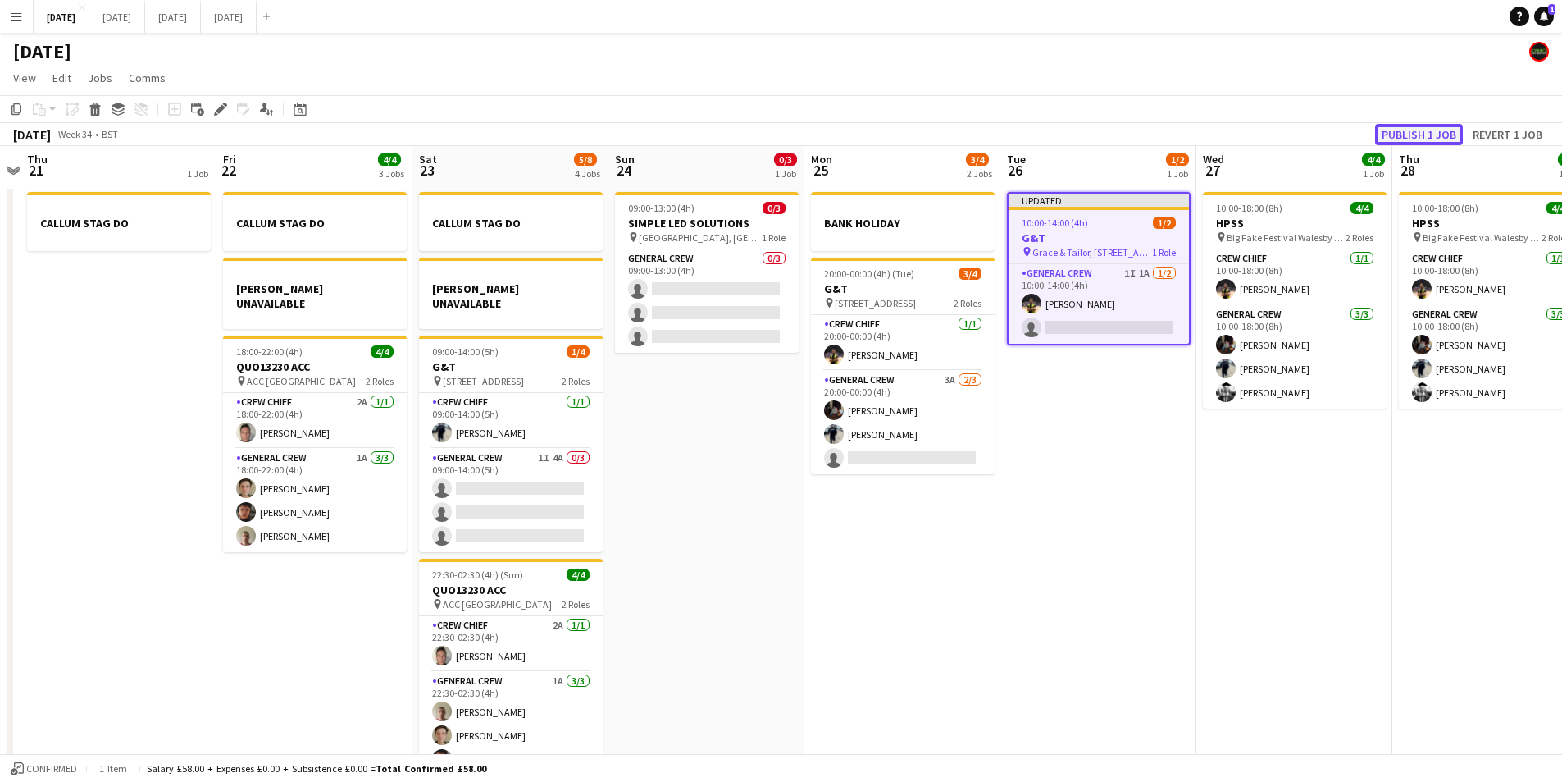
click at [1442, 136] on button "Publish 1 job" at bounding box center [1419, 134] width 88 height 21
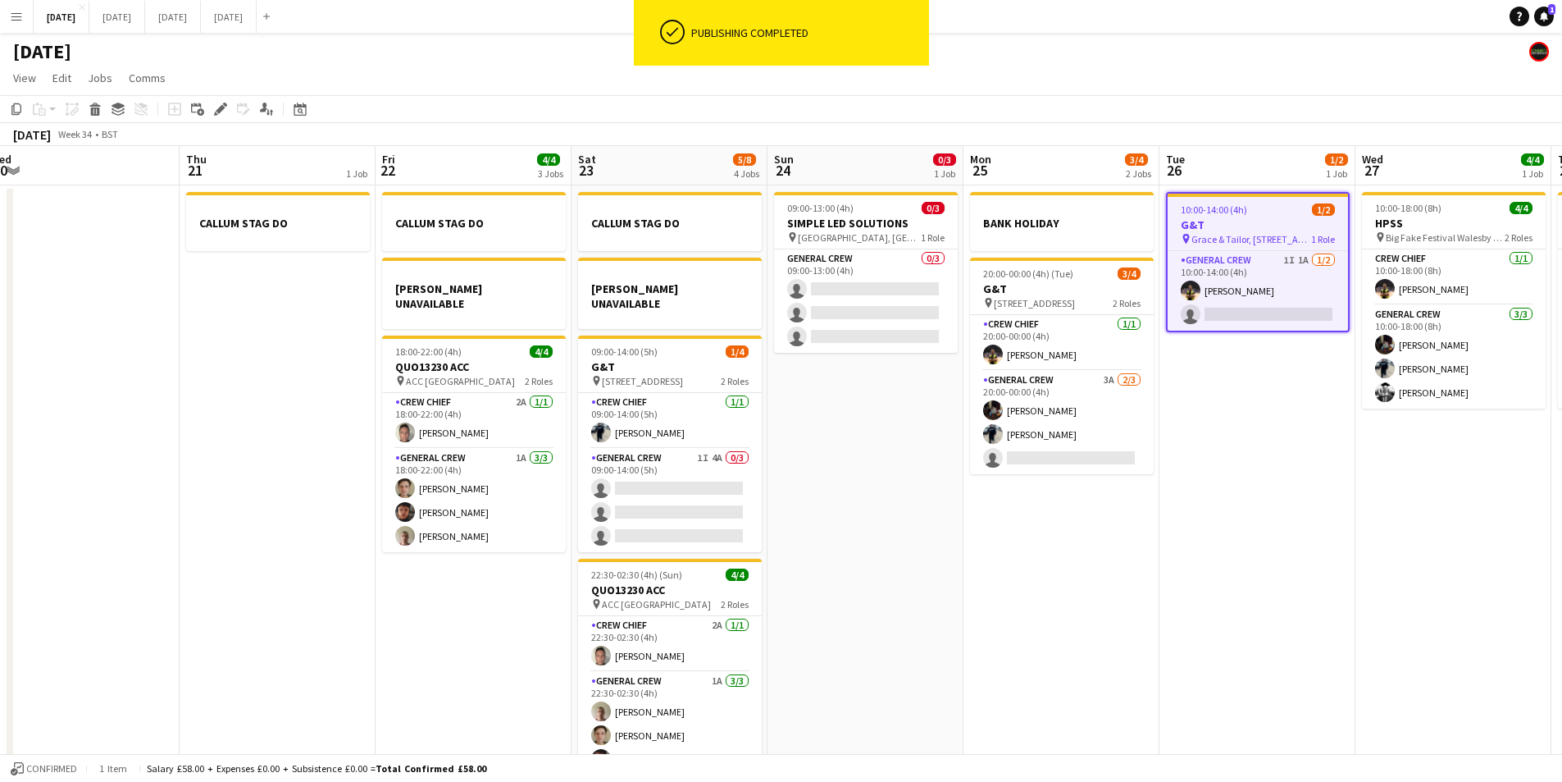
drag, startPoint x: 1037, startPoint y: 570, endPoint x: 1203, endPoint y: 553, distance: 167.4
click at [1203, 553] on app-calendar-viewport "Mon 18 6/6 4 Jobs Tue 19 4/4 1 Job Wed 20 Thu 21 1 Job Fri 22 4/4 3 Jobs Sat 23…" at bounding box center [781, 472] width 1562 height 652
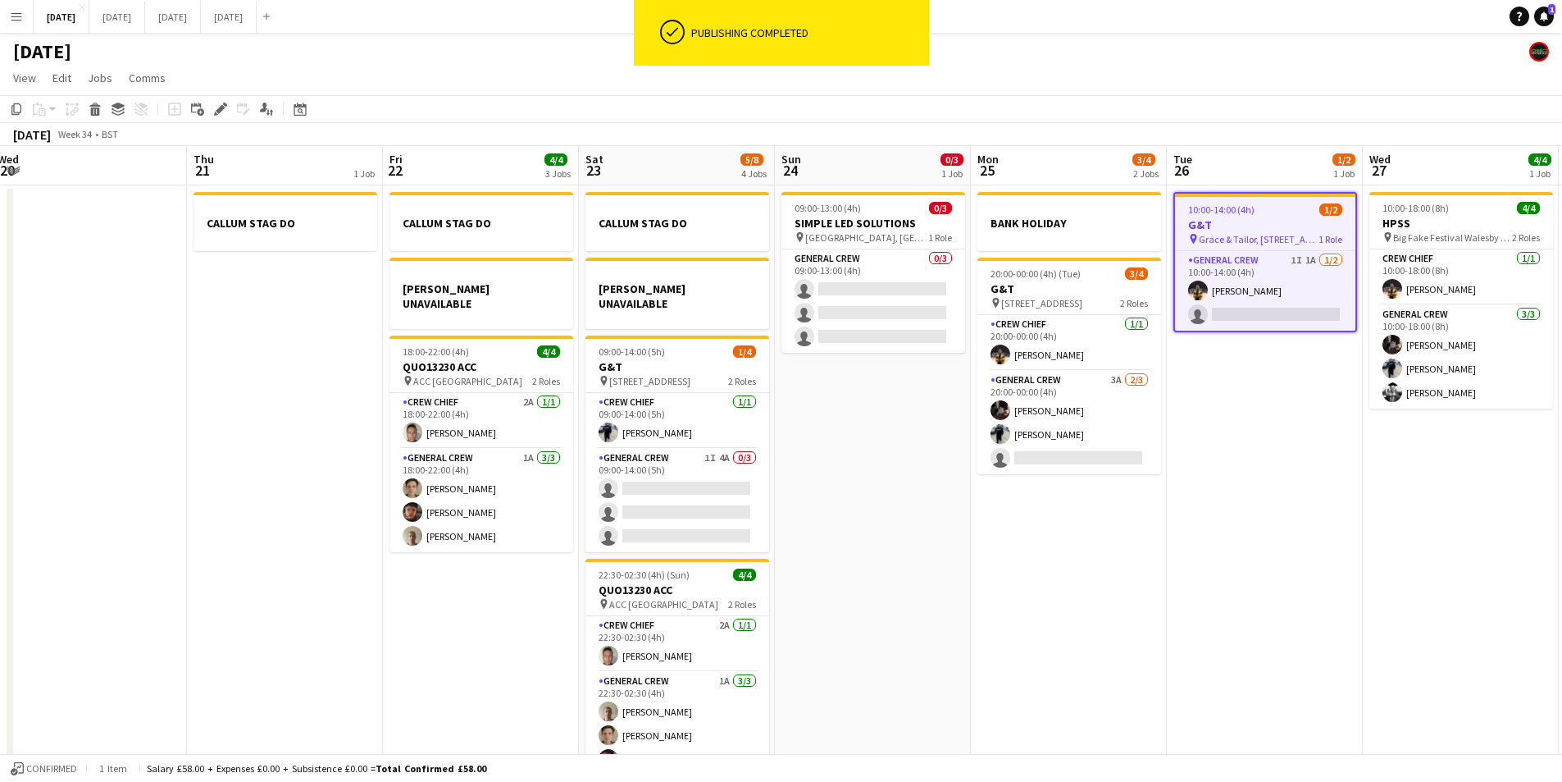
drag, startPoint x: 1009, startPoint y: 546, endPoint x: 1307, endPoint y: 2, distance: 621.0
click at [1256, 540] on app-calendar-viewport "Mon 18 6/6 4 Jobs Tue 19 4/4 1 Job Wed 20 Thu 21 1 Job Fri 22 4/4 3 Jobs Sat 23…" at bounding box center [781, 472] width 1562 height 652
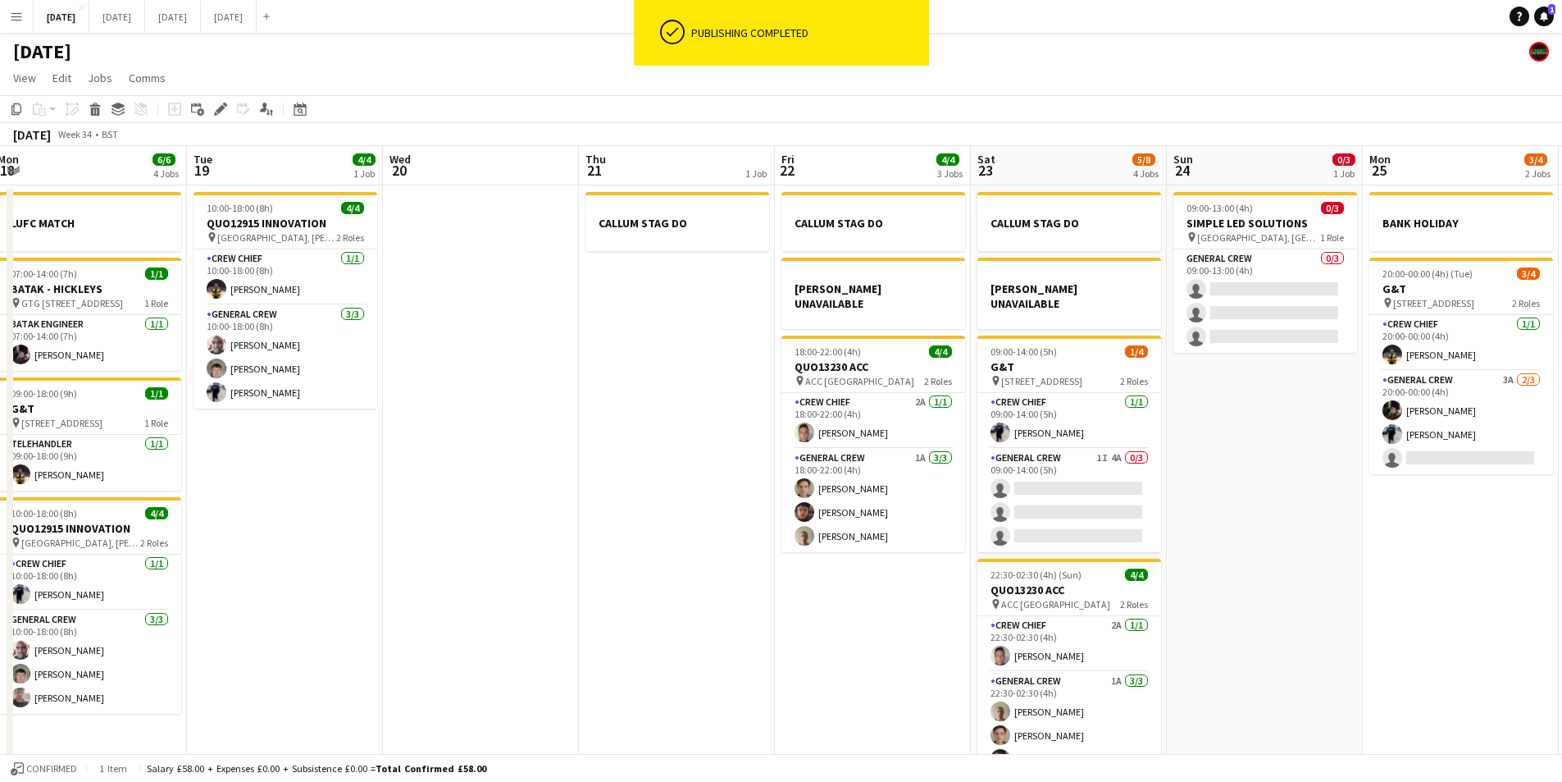
scroll to position [0, 545]
